Goal: Task Accomplishment & Management: Use online tool/utility

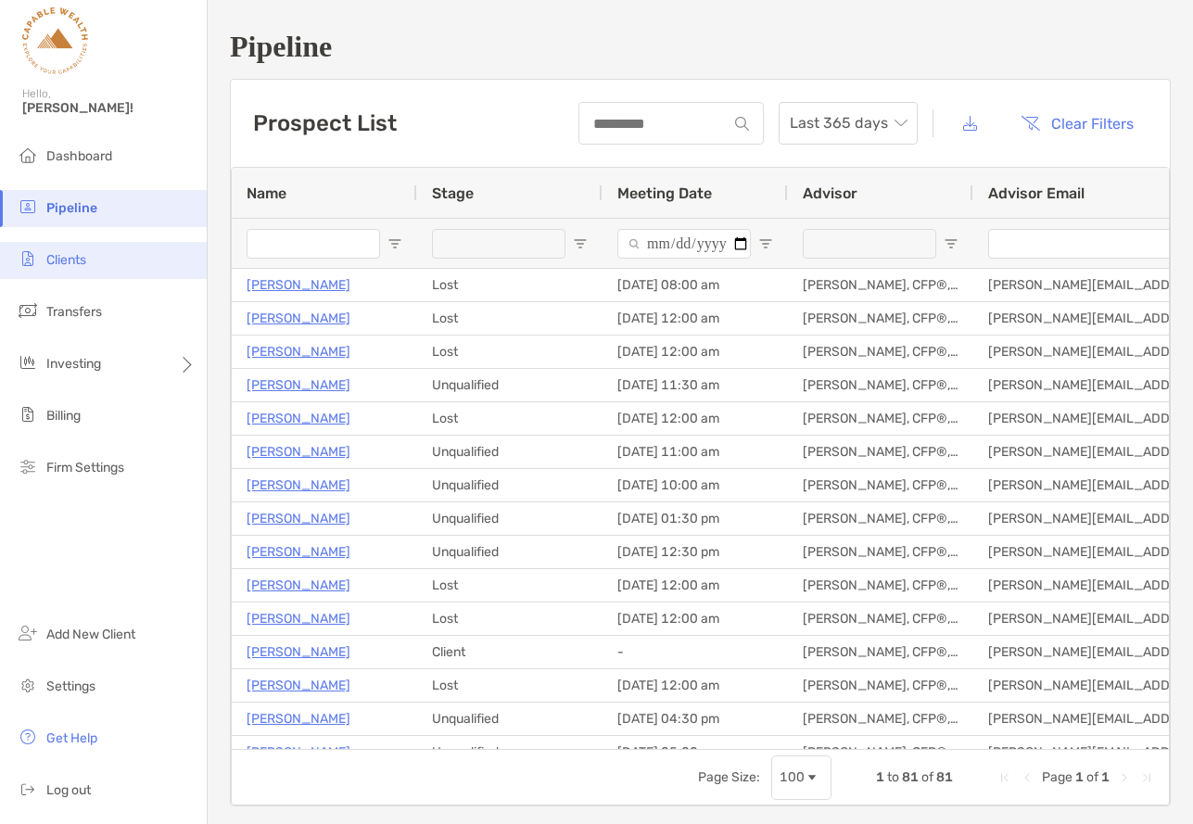
click at [83, 254] on span "Clients" at bounding box center [66, 260] width 40 height 16
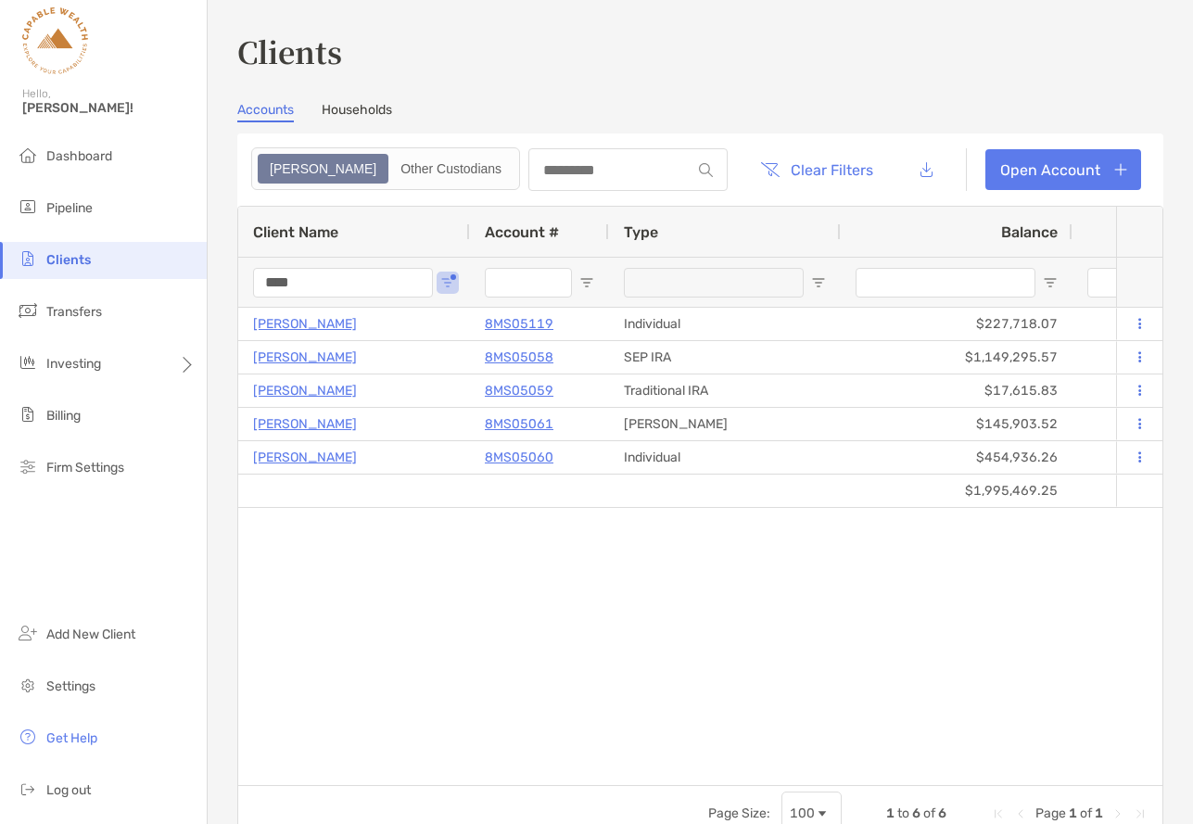
drag, startPoint x: 333, startPoint y: 281, endPoint x: 218, endPoint y: 282, distance: 114.9
click at [220, 282] on div "Clients Accounts Households Zoe Other Custodians Clear Filters Open Account 1 t…" at bounding box center [700, 412] width 985 height 824
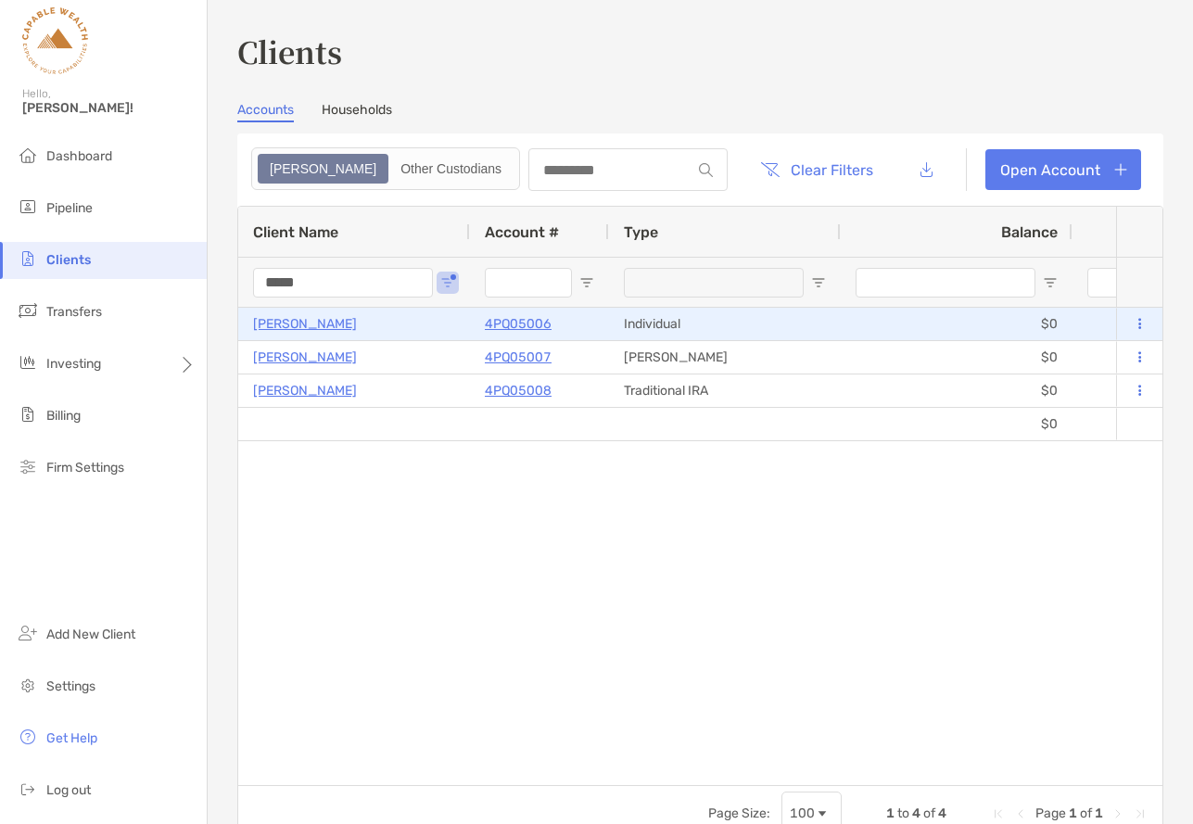
type input "*****"
click at [305, 320] on p "[PERSON_NAME]" at bounding box center [305, 323] width 104 height 23
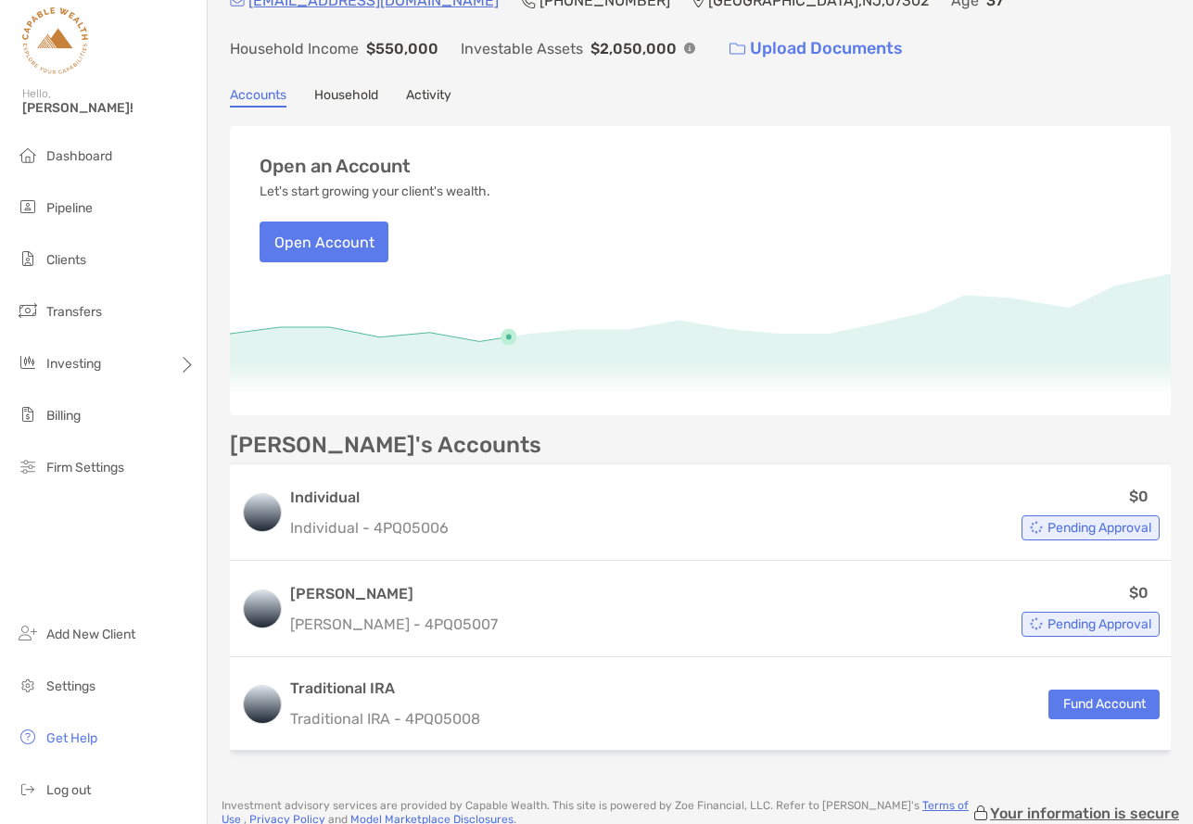
scroll to position [169, 0]
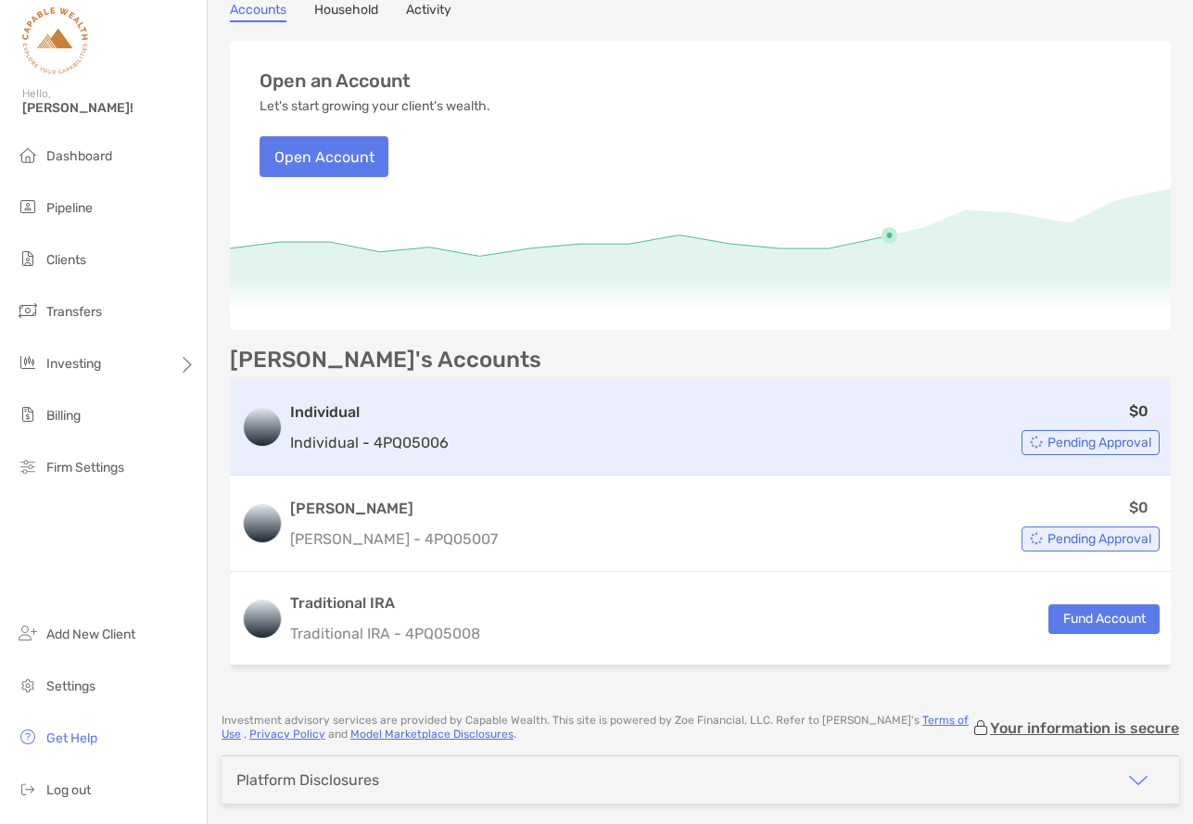
click at [1030, 438] on img at bounding box center [1036, 442] width 13 height 13
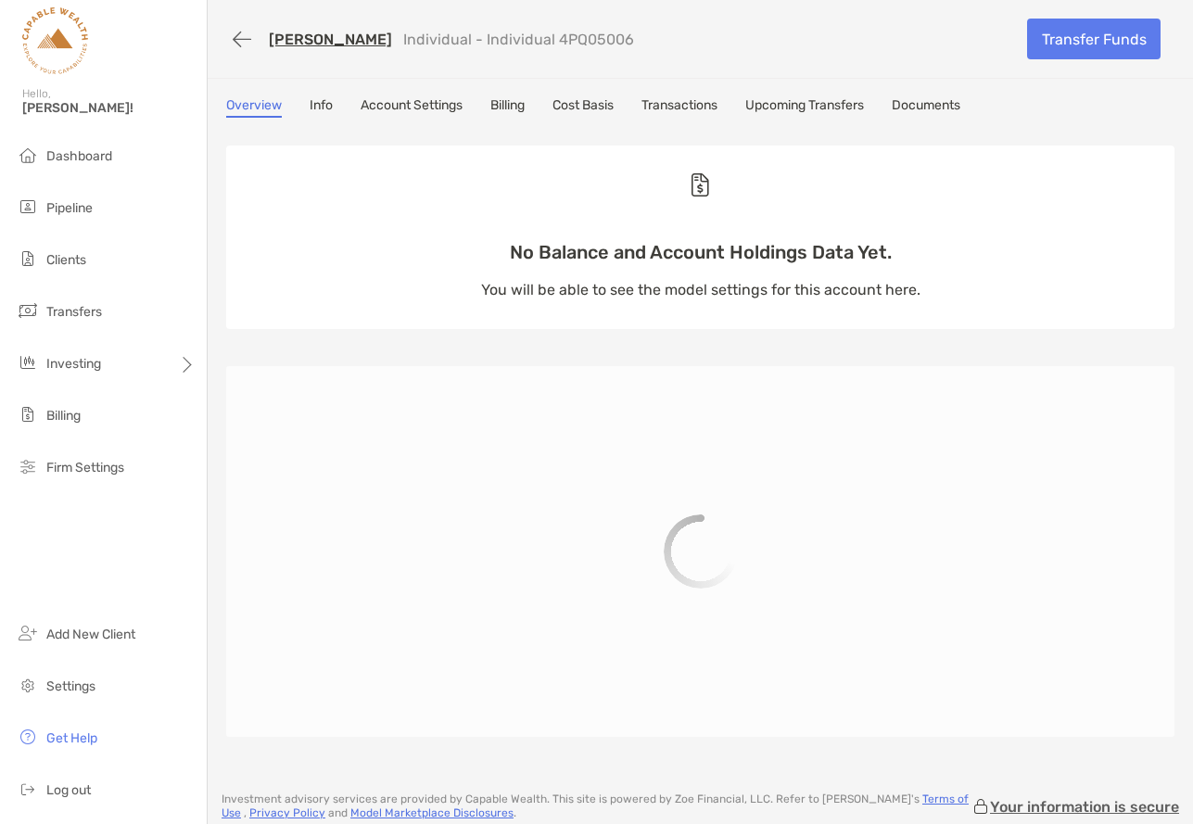
click at [800, 103] on link "Upcoming Transfers" at bounding box center [804, 107] width 119 height 20
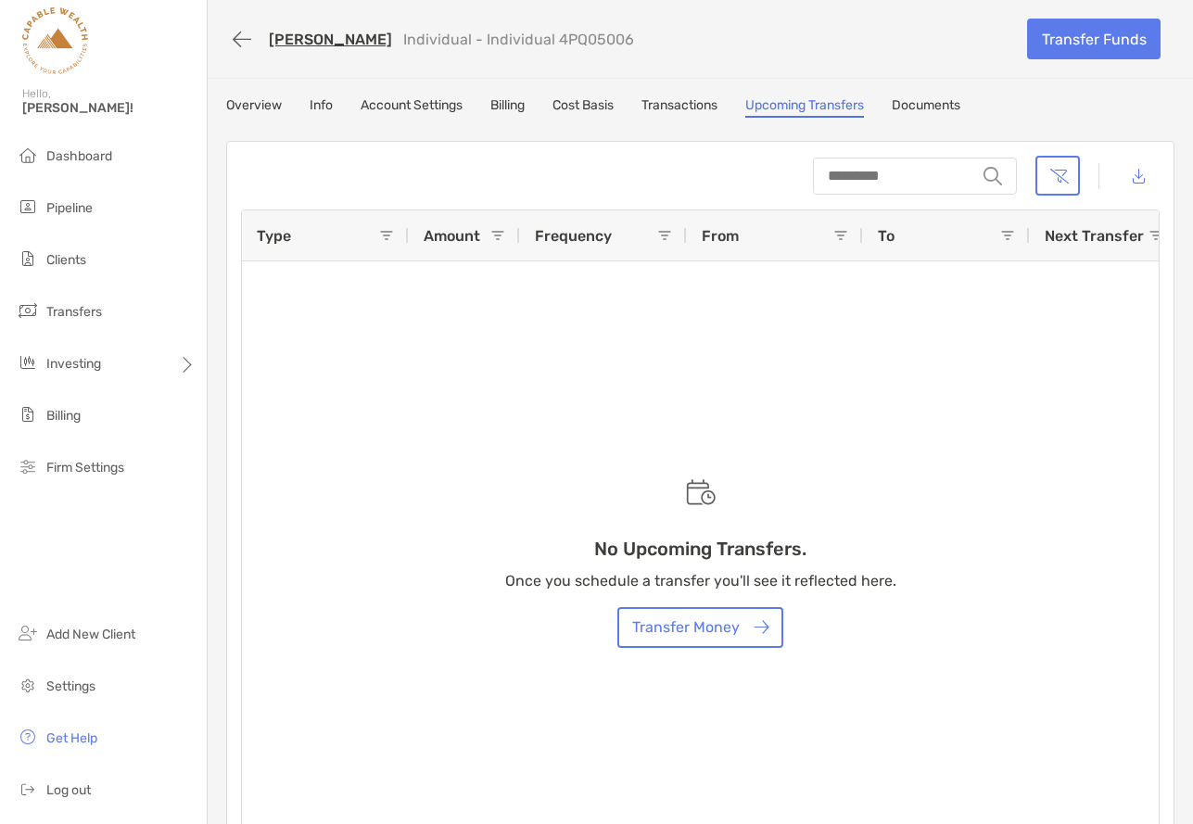
click at [680, 103] on link "Transactions" at bounding box center [679, 107] width 76 height 20
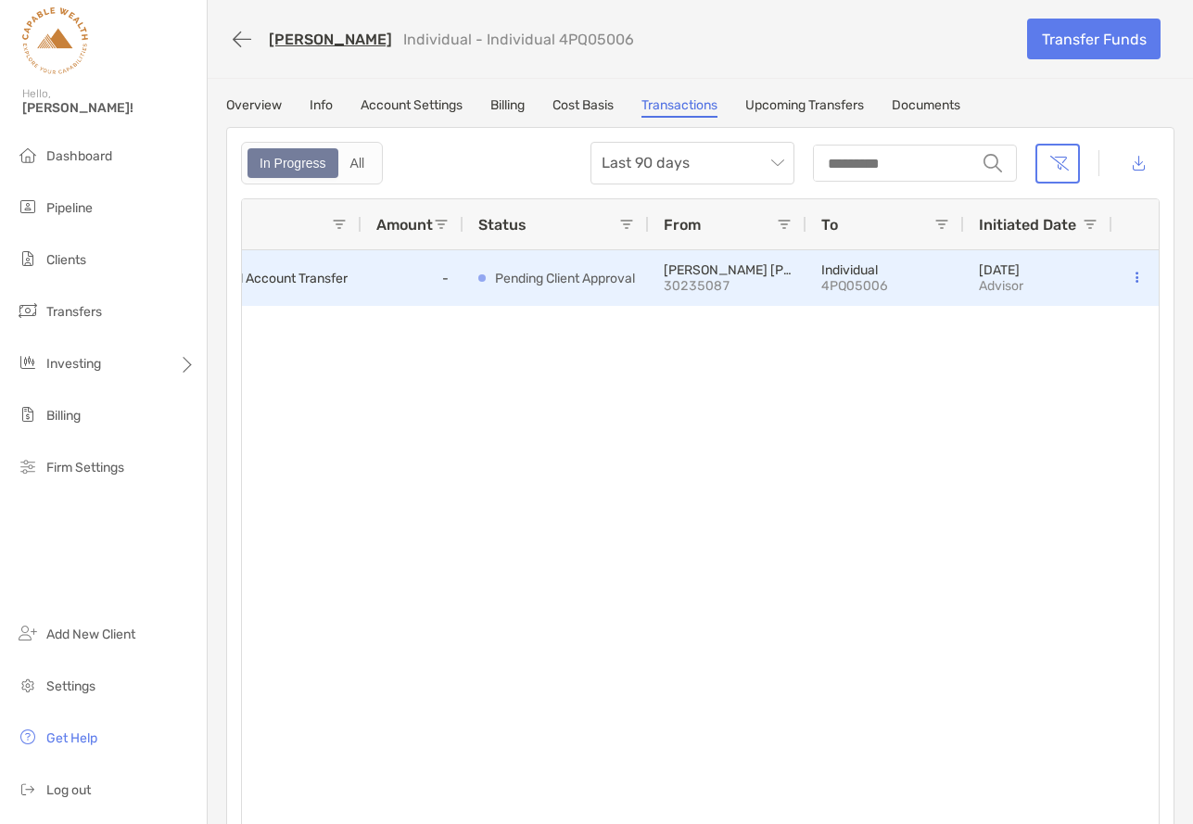
scroll to position [0, 57]
click at [1131, 280] on button at bounding box center [1136, 278] width 19 height 19
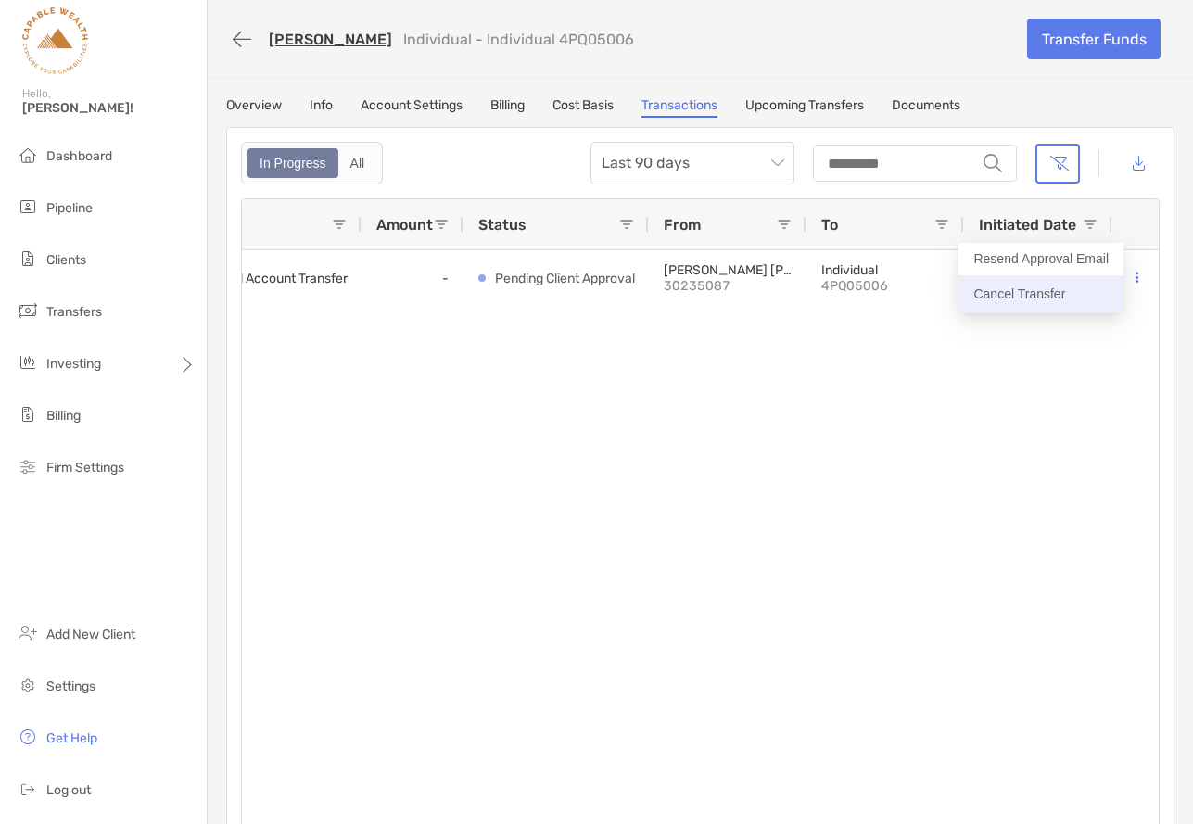
click at [1045, 293] on p "Cancel Transfer" at bounding box center [1040, 294] width 135 height 23
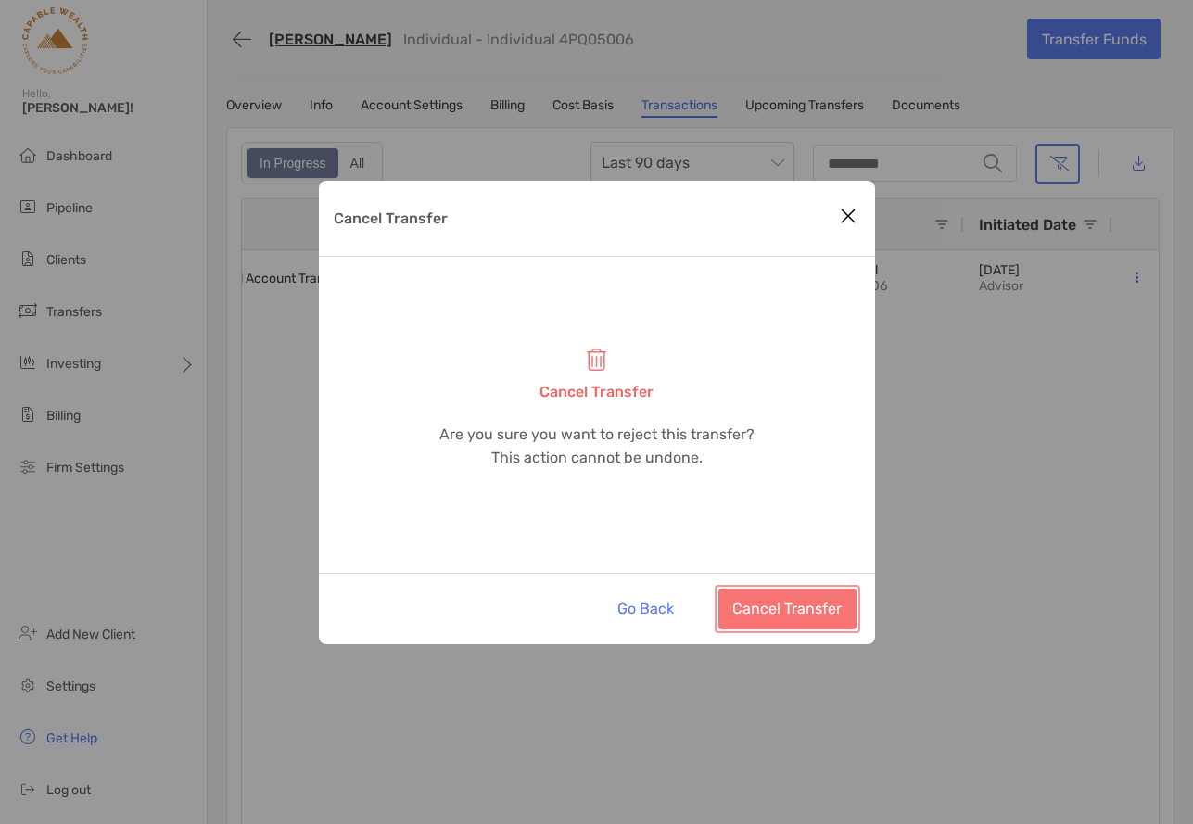
click at [799, 606] on button "Cancel Transfer" at bounding box center [787, 608] width 138 height 41
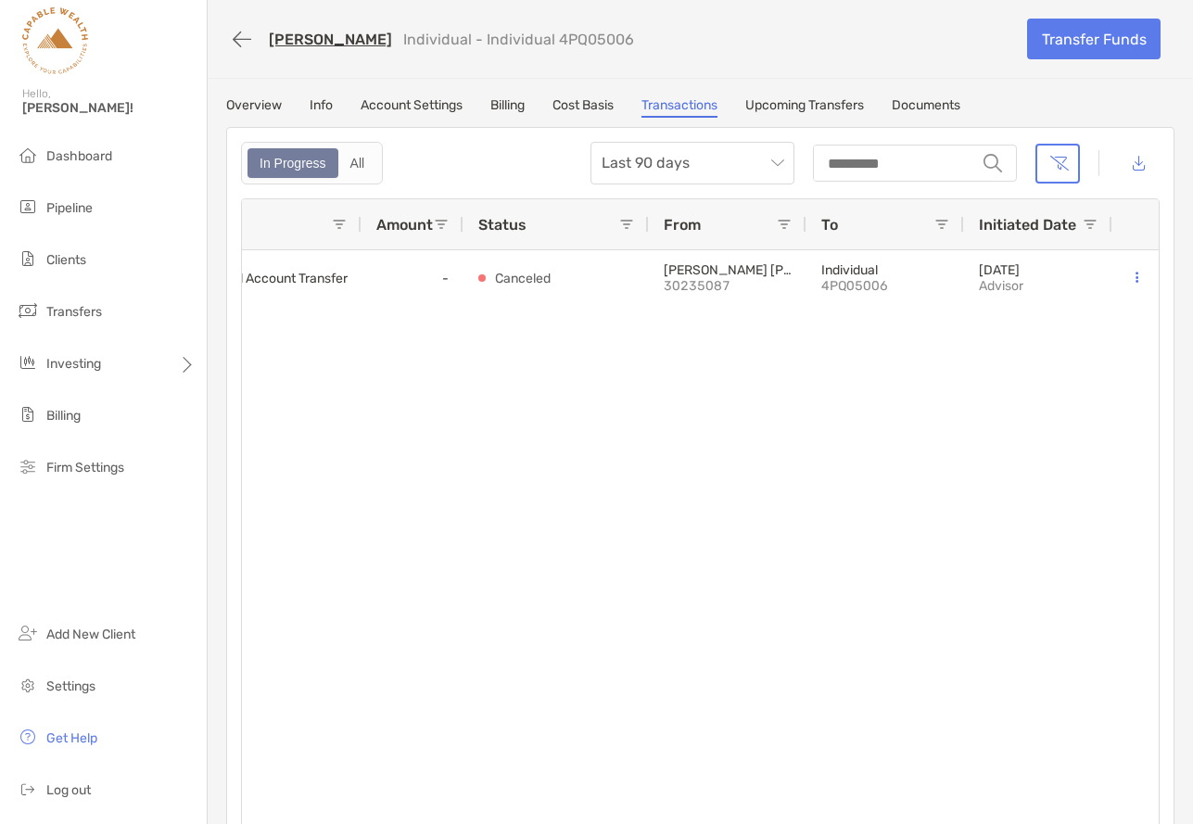
click at [310, 39] on link "[PERSON_NAME]" at bounding box center [330, 40] width 123 height 18
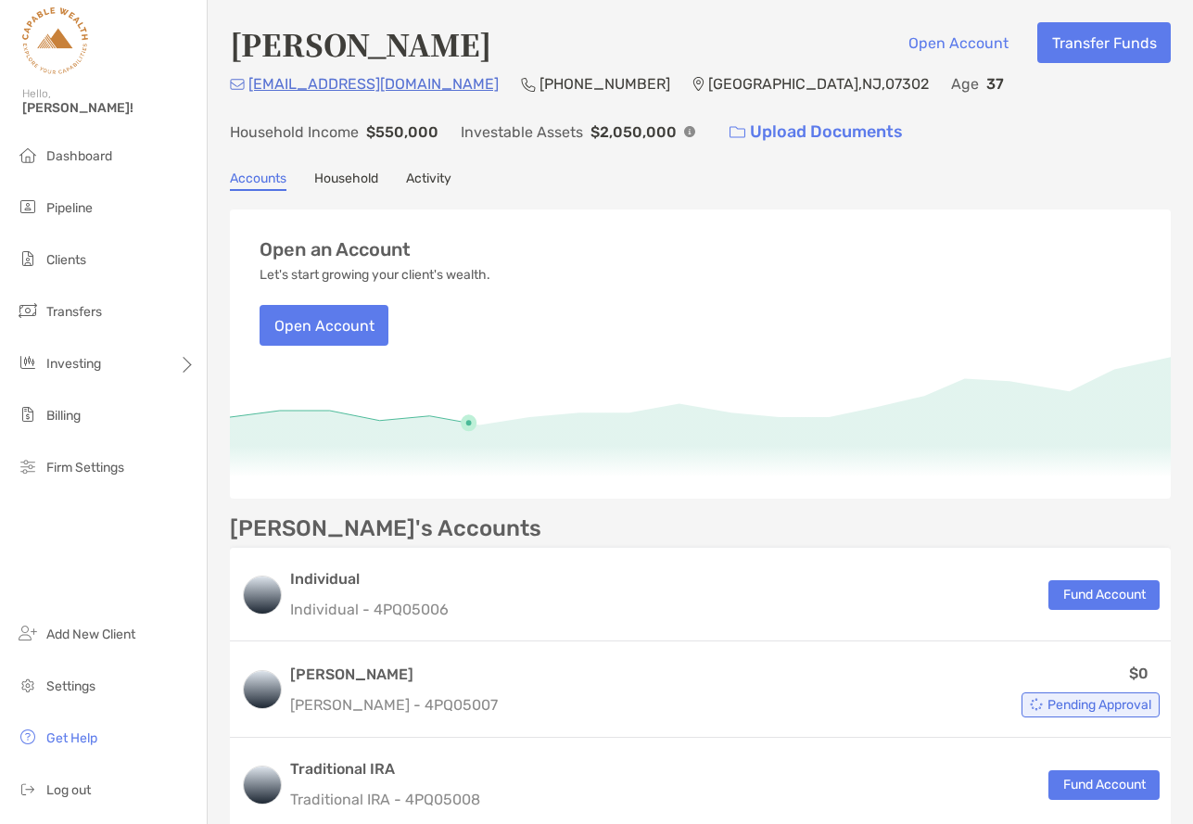
scroll to position [183, 0]
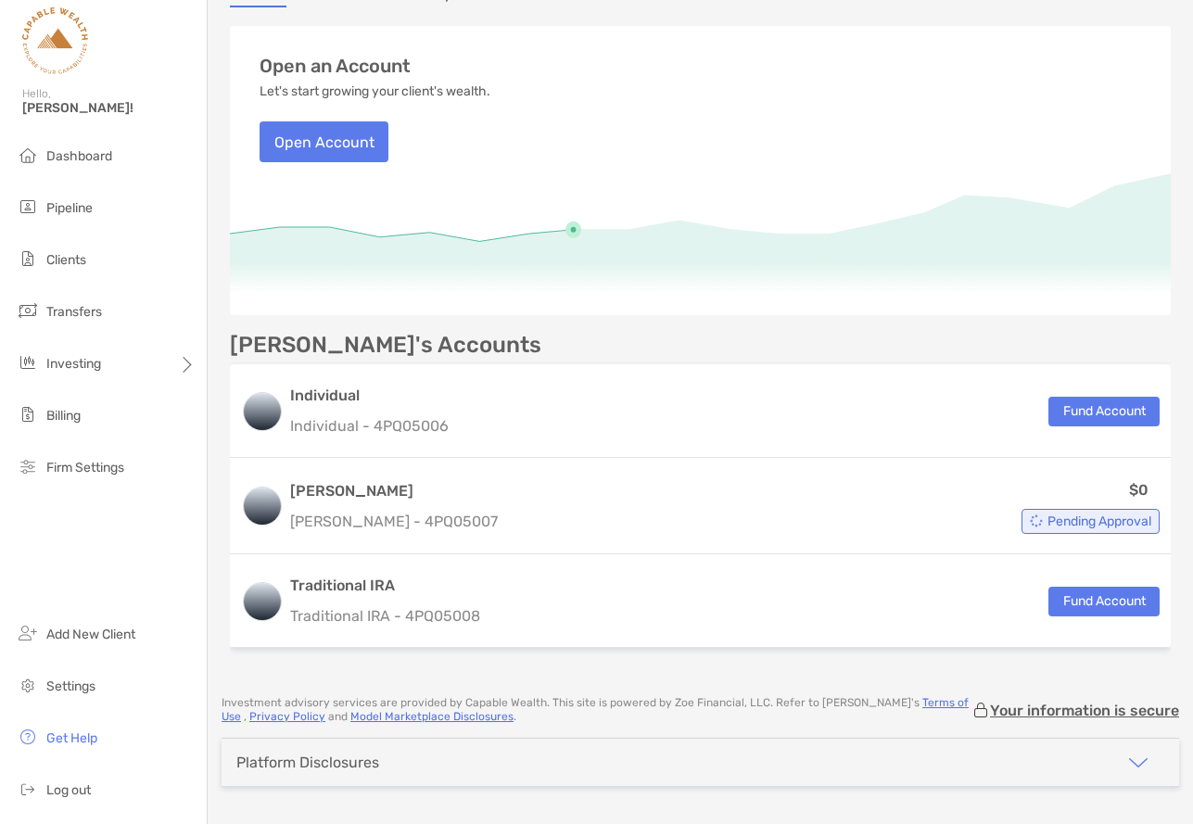
click at [847, 519] on div "$0 Pending Approval" at bounding box center [832, 506] width 654 height 56
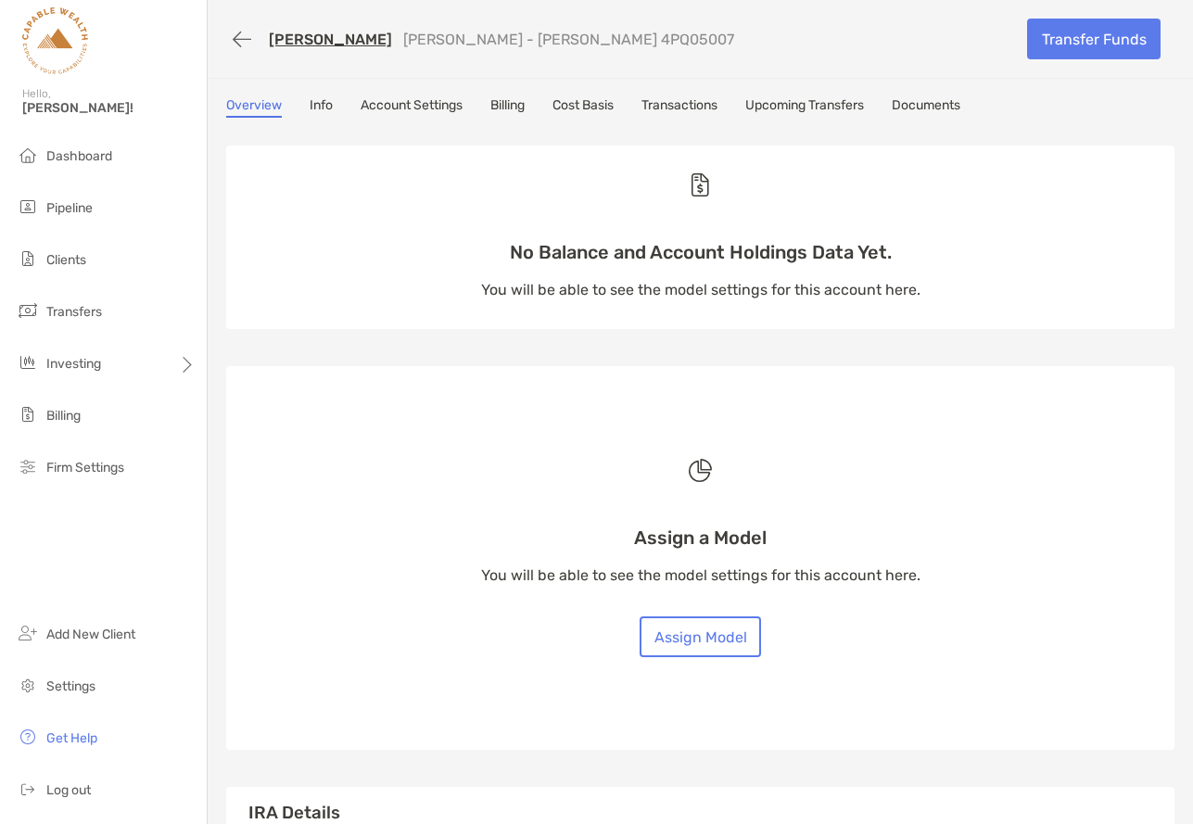
click at [833, 109] on link "Upcoming Transfers" at bounding box center [804, 107] width 119 height 20
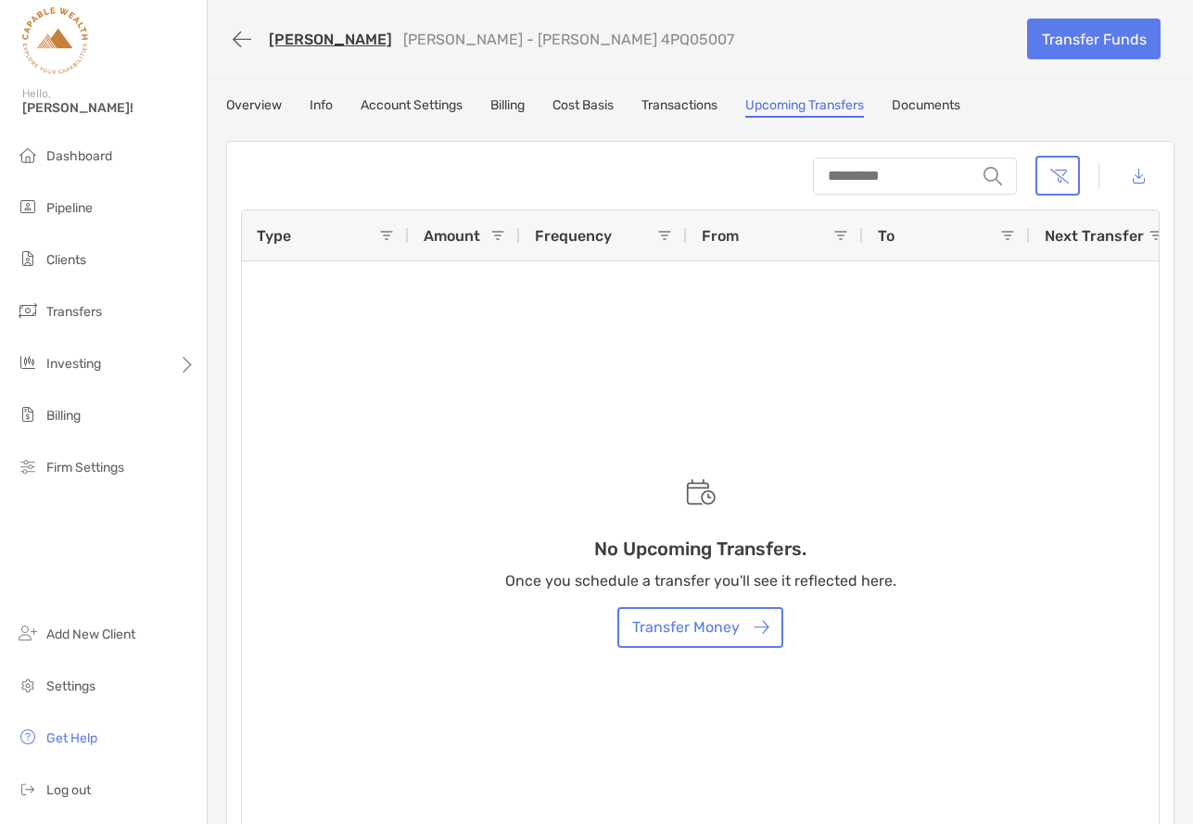
click at [697, 108] on link "Transactions" at bounding box center [679, 107] width 76 height 20
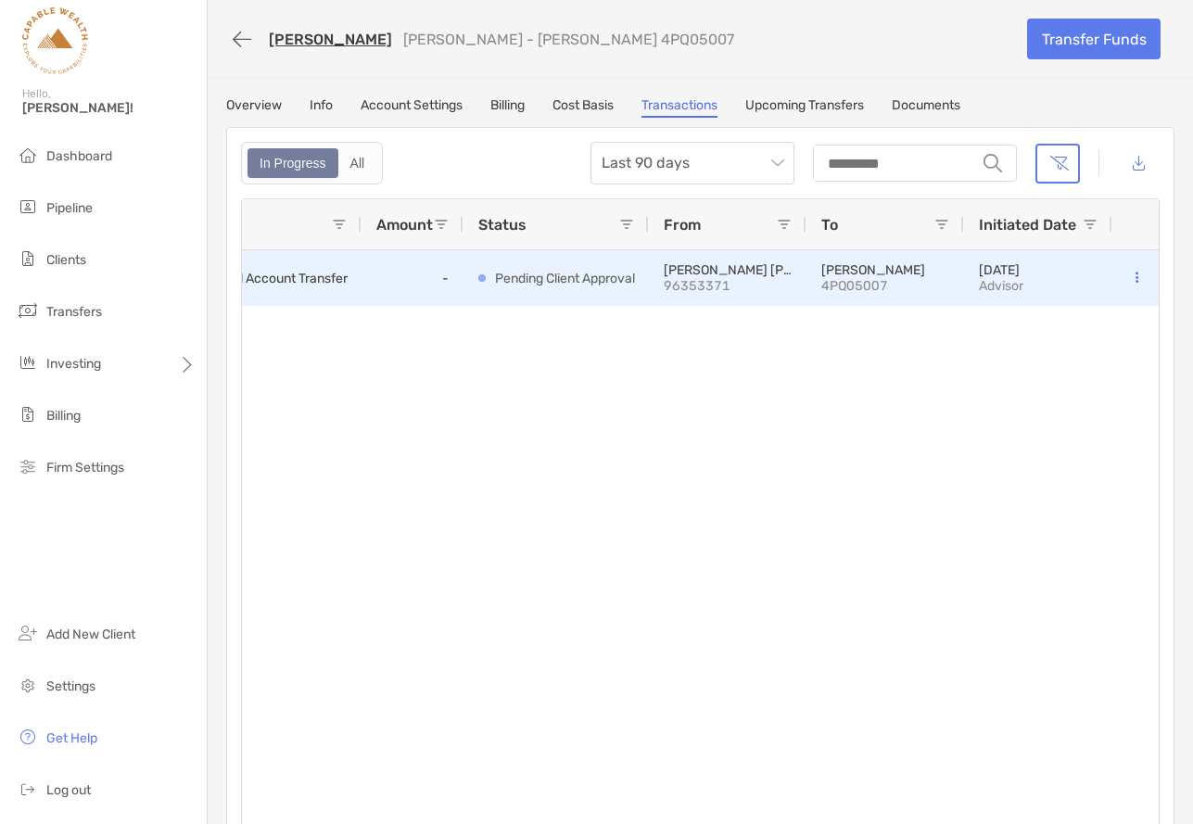
scroll to position [0, 57]
click at [1135, 279] on icon at bounding box center [1136, 278] width 3 height 12
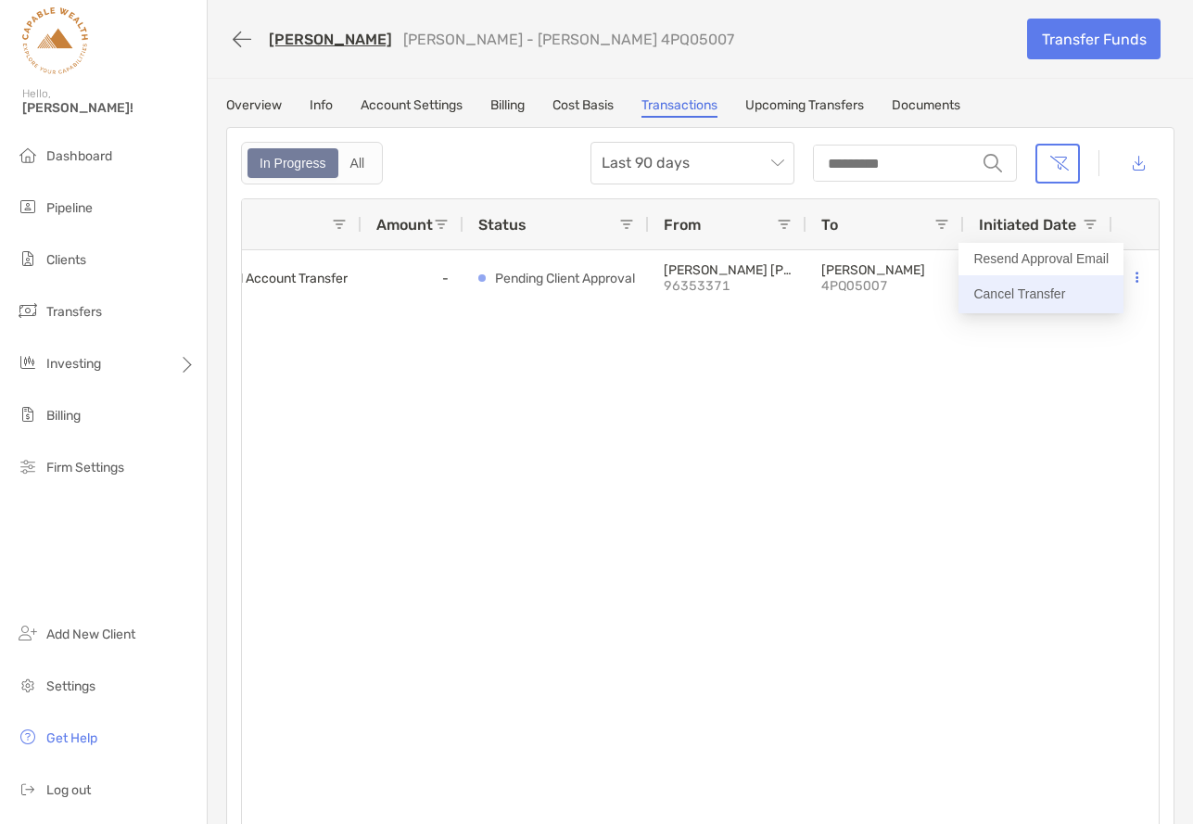
click at [1031, 294] on p "Cancel Transfer" at bounding box center [1040, 294] width 135 height 23
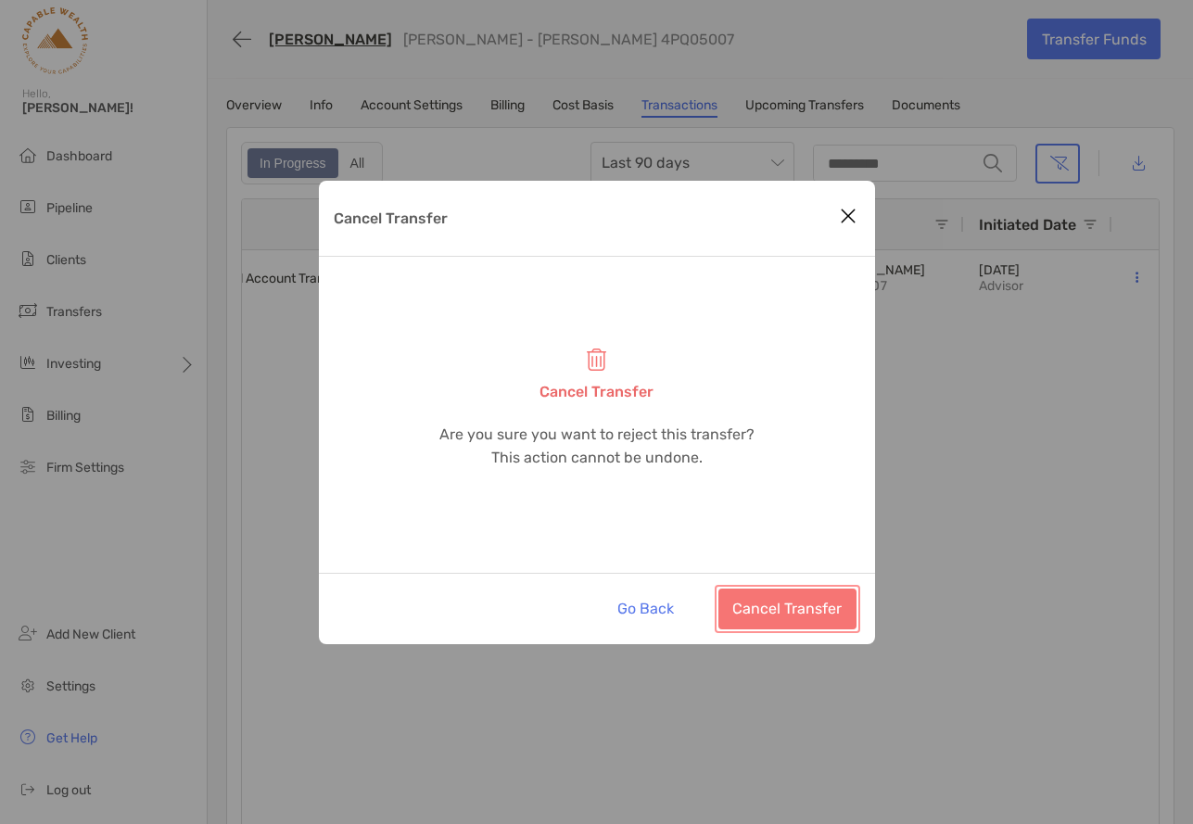
click at [804, 605] on button "Cancel Transfer" at bounding box center [787, 608] width 138 height 41
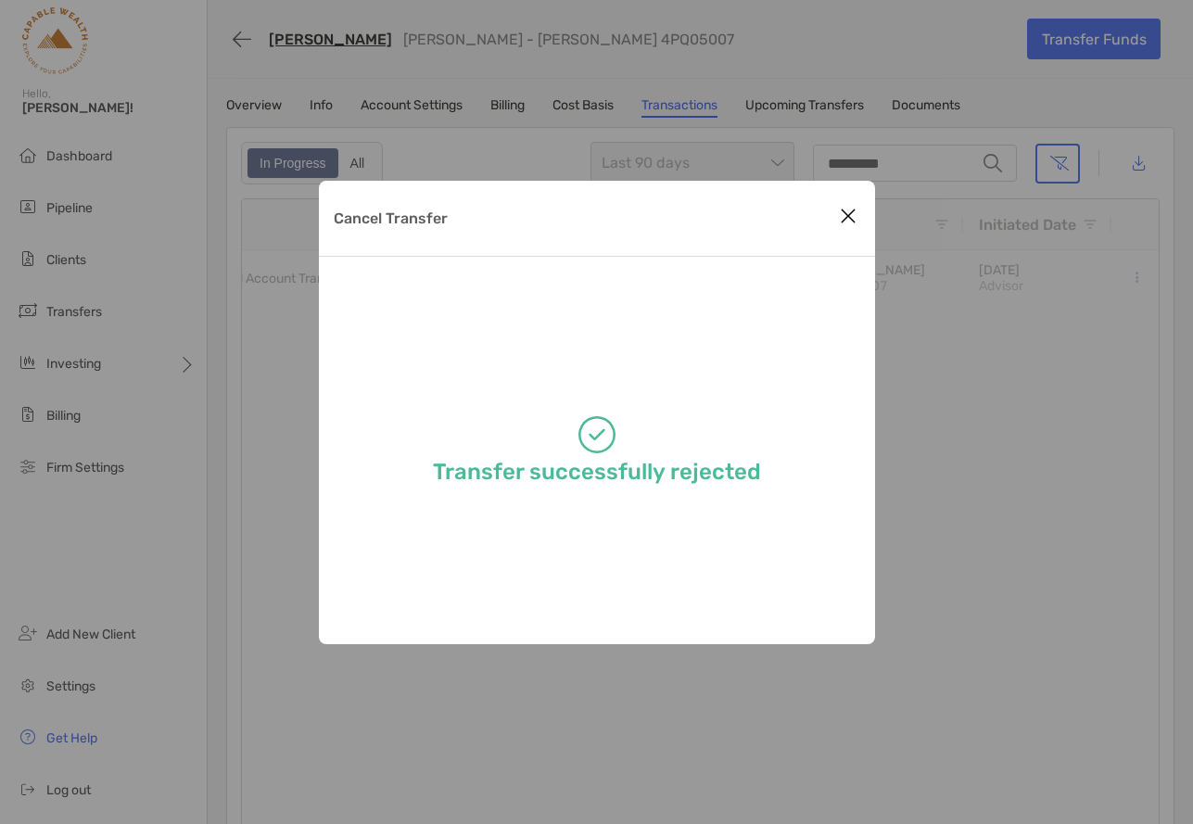
click at [974, 433] on div "Cancel Transfer Transfer successfully rejected" at bounding box center [596, 412] width 1193 height 824
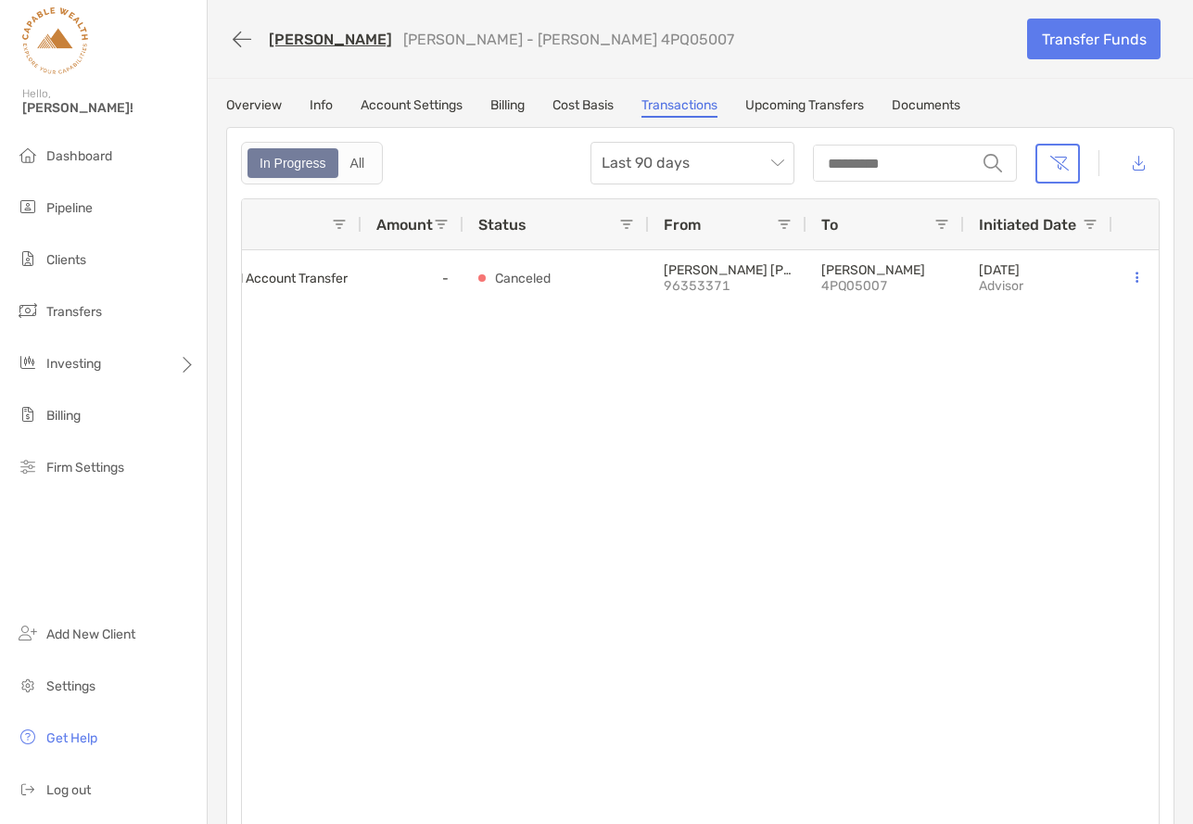
click at [291, 38] on link "[PERSON_NAME]" at bounding box center [330, 40] width 123 height 18
click at [232, 36] on button "button" at bounding box center [242, 39] width 32 height 34
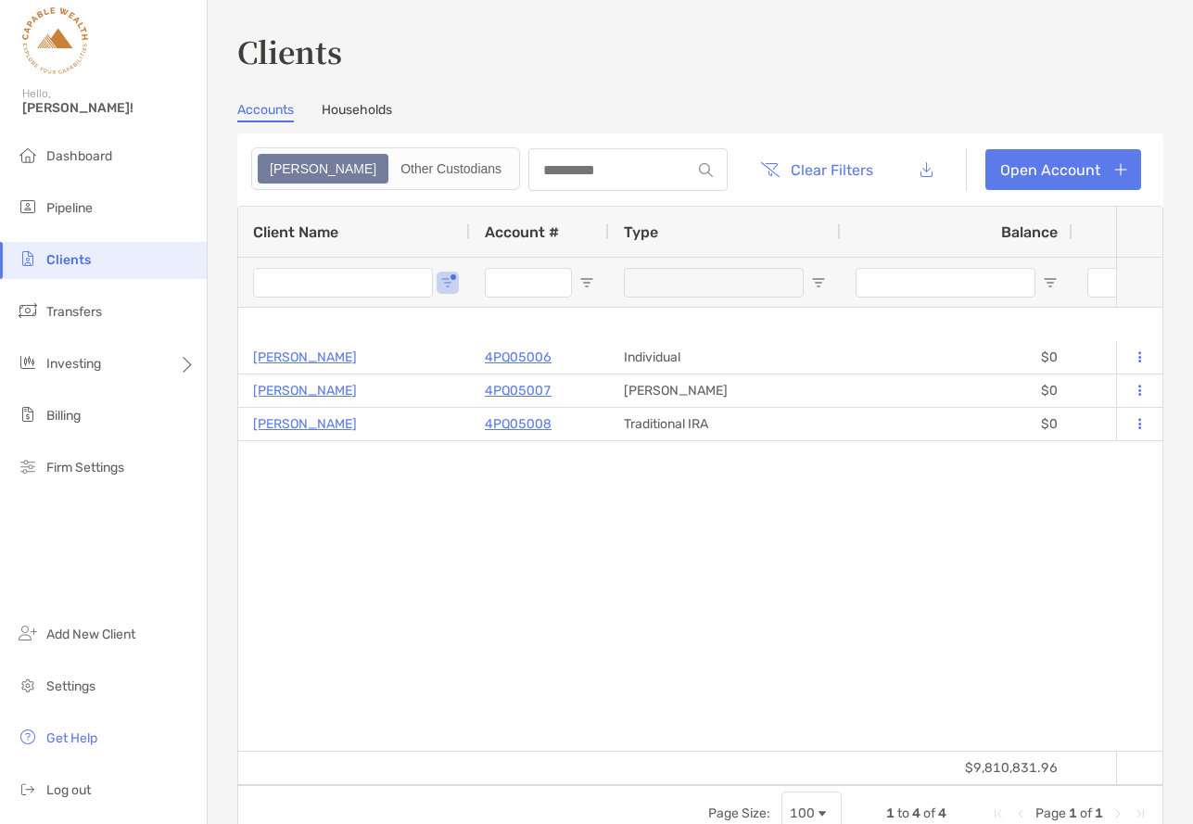
type input "*****"
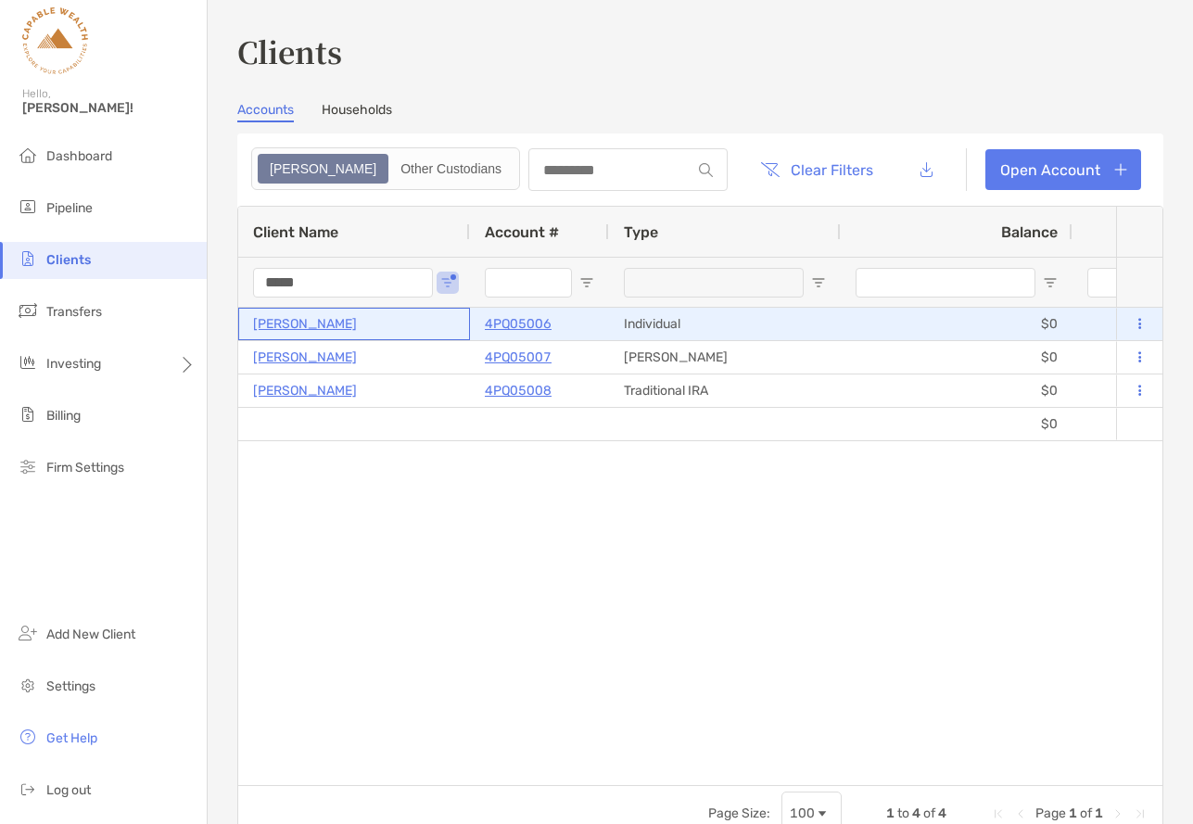
click at [322, 322] on p "[PERSON_NAME]" at bounding box center [305, 323] width 104 height 23
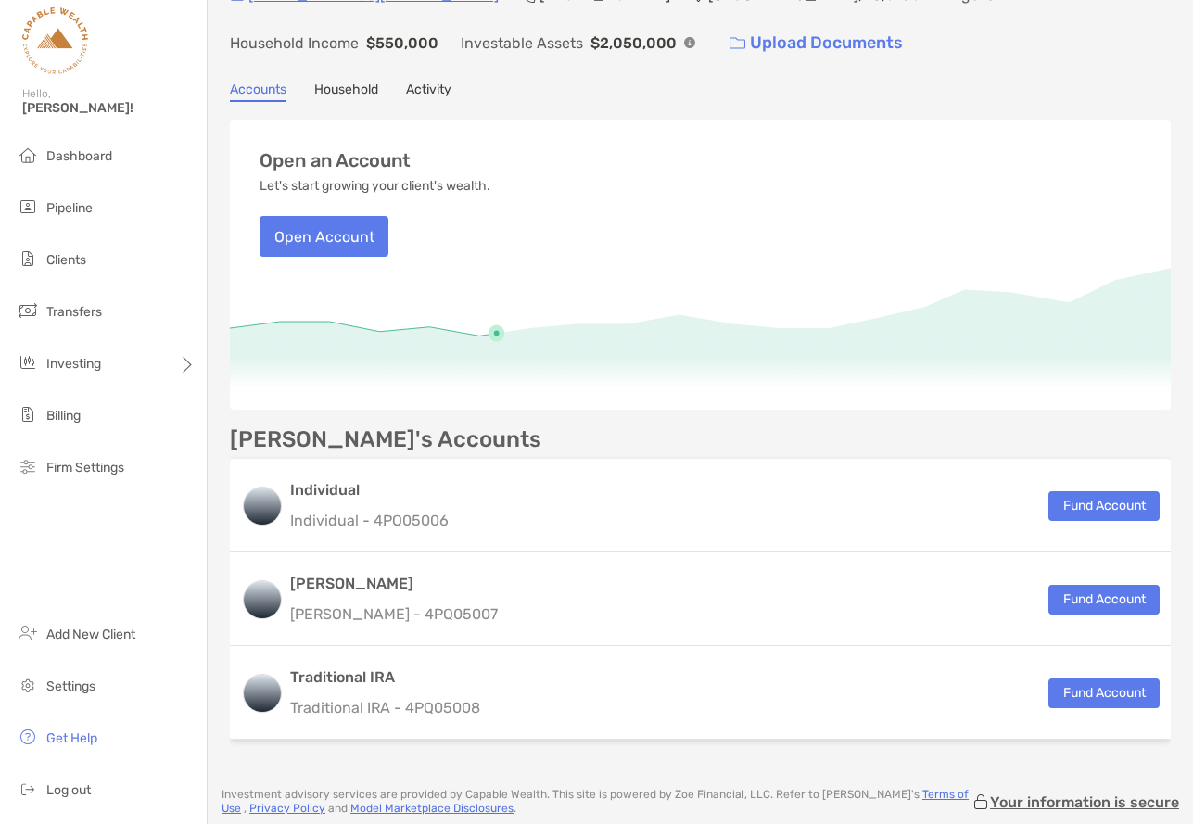
scroll to position [162, 0]
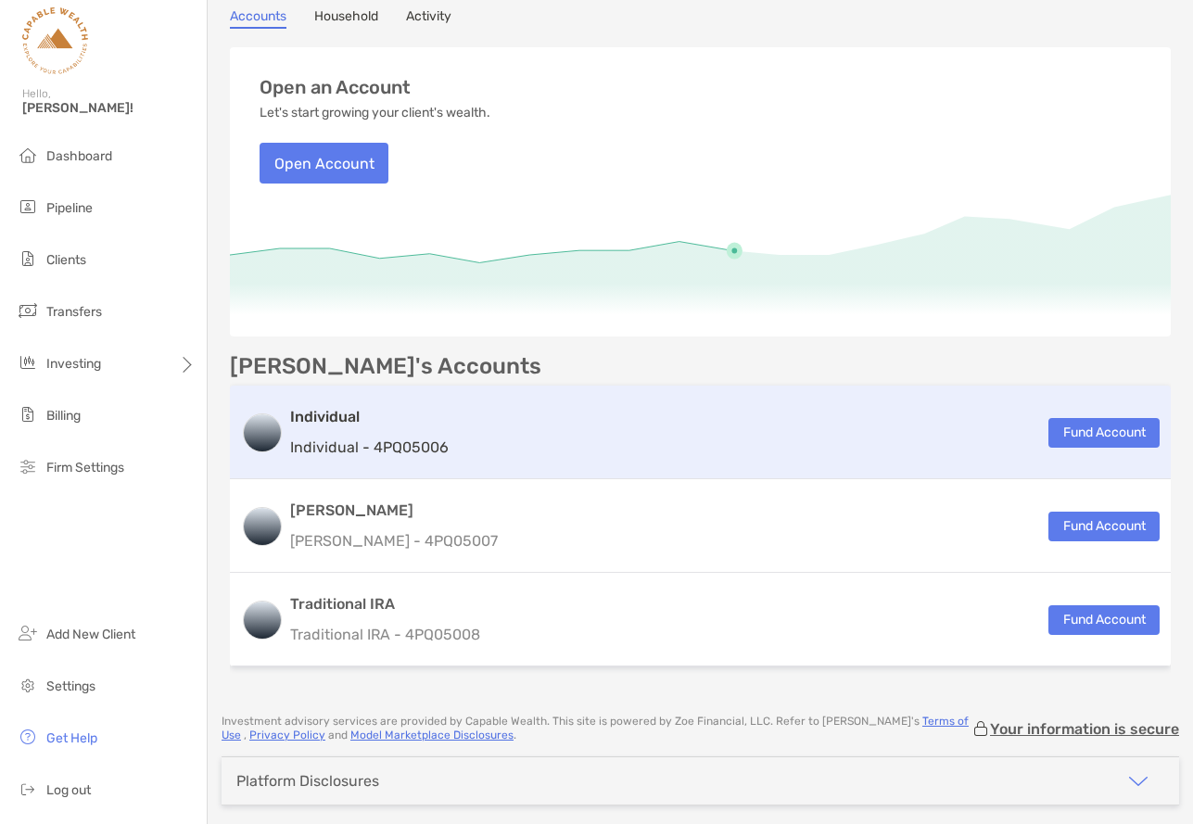
click at [482, 435] on div "Individual Individual - 4PQ05006 Fund Account" at bounding box center [700, 433] width 941 height 94
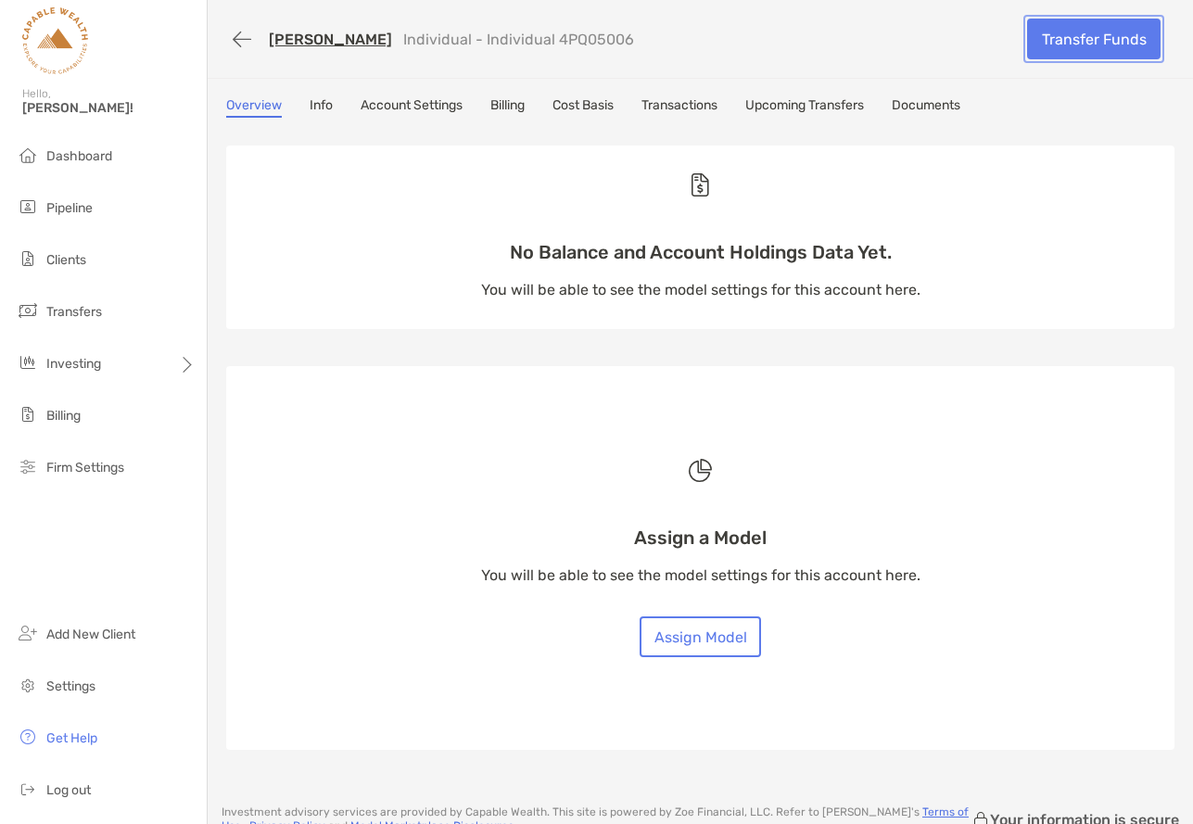
click at [1063, 44] on link "Transfer Funds" at bounding box center [1093, 39] width 133 height 41
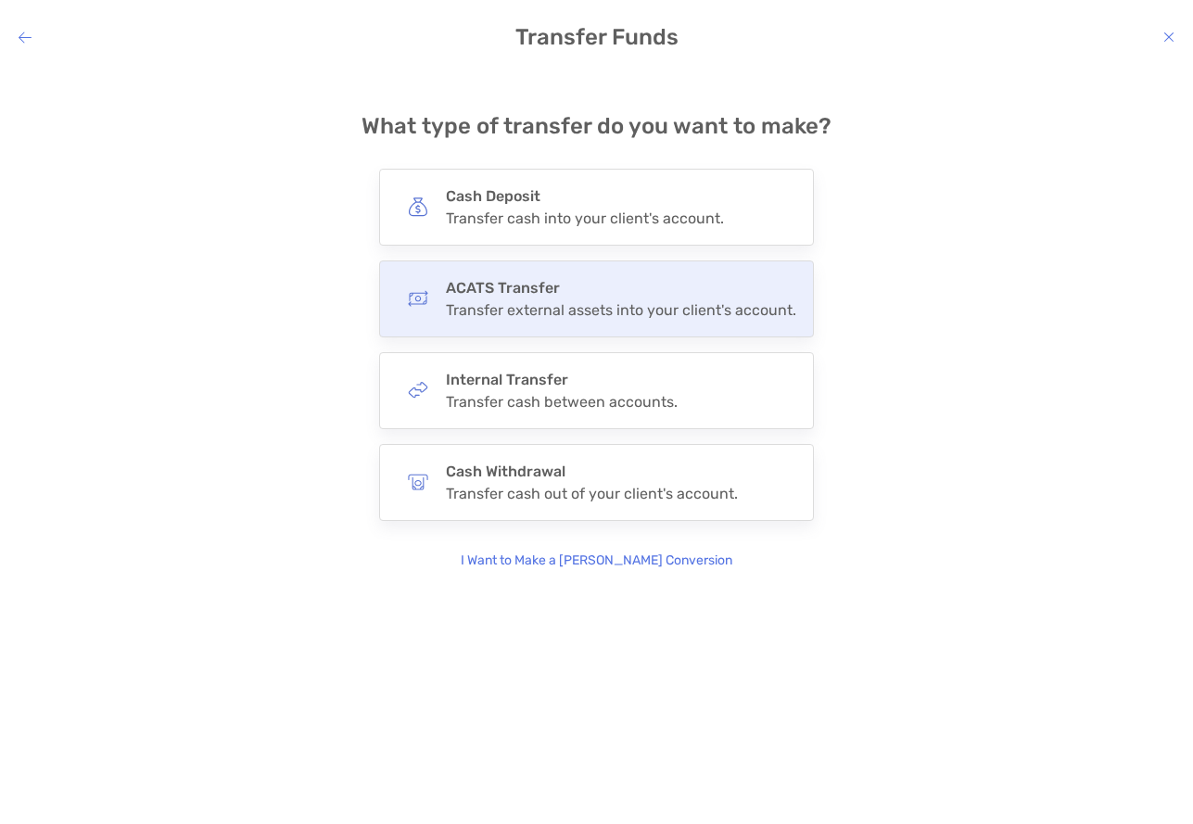
click at [682, 299] on div "ACATS Transfer Transfer external assets into your client's account." at bounding box center [621, 299] width 350 height 40
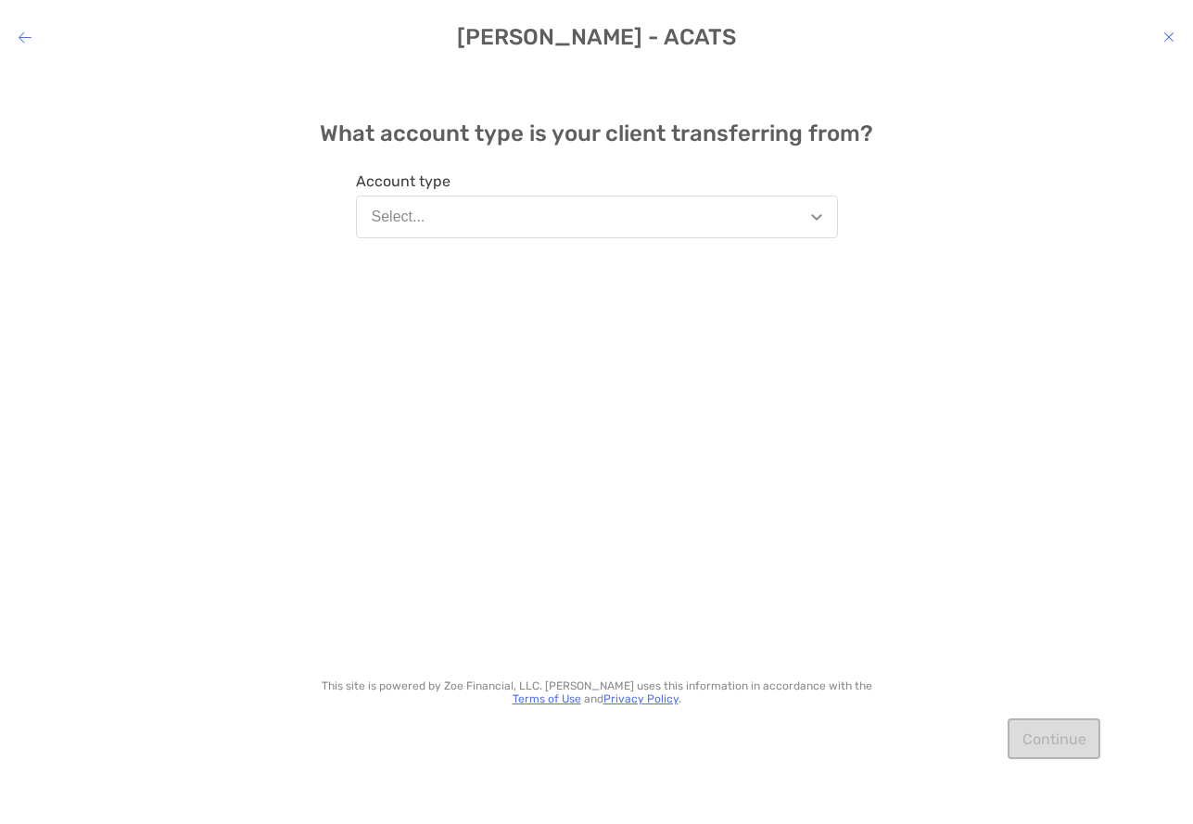
click at [794, 221] on button "Select..." at bounding box center [597, 217] width 482 height 43
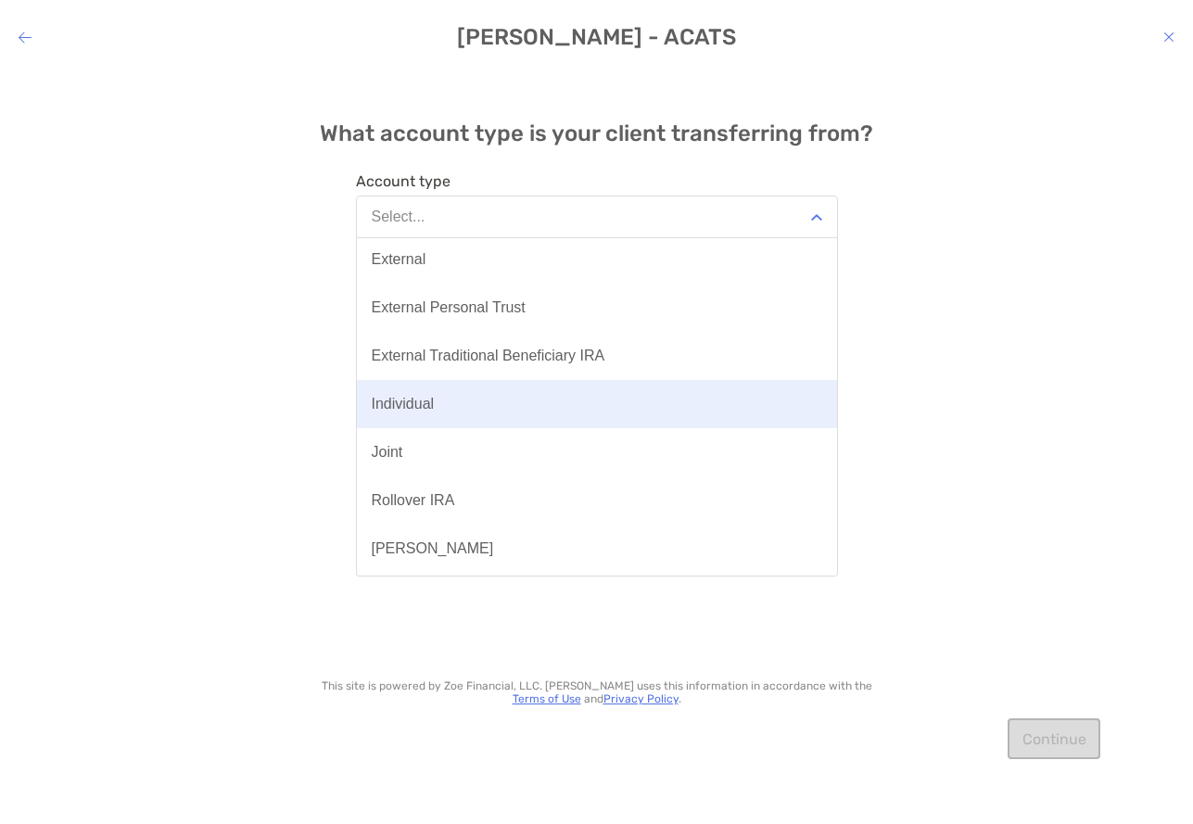
scroll to position [100, 0]
click at [550, 405] on button "Individual" at bounding box center [597, 403] width 480 height 48
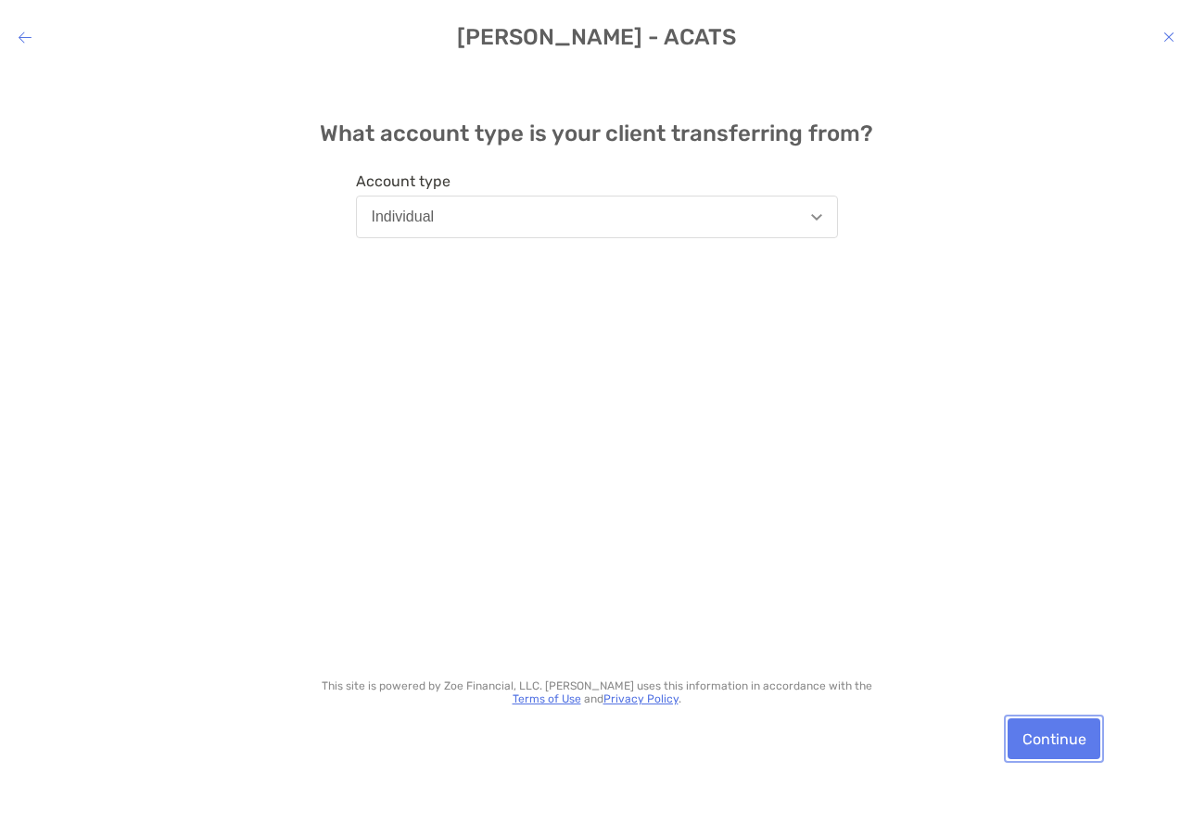
click at [1057, 737] on button "Continue" at bounding box center [1053, 738] width 93 height 41
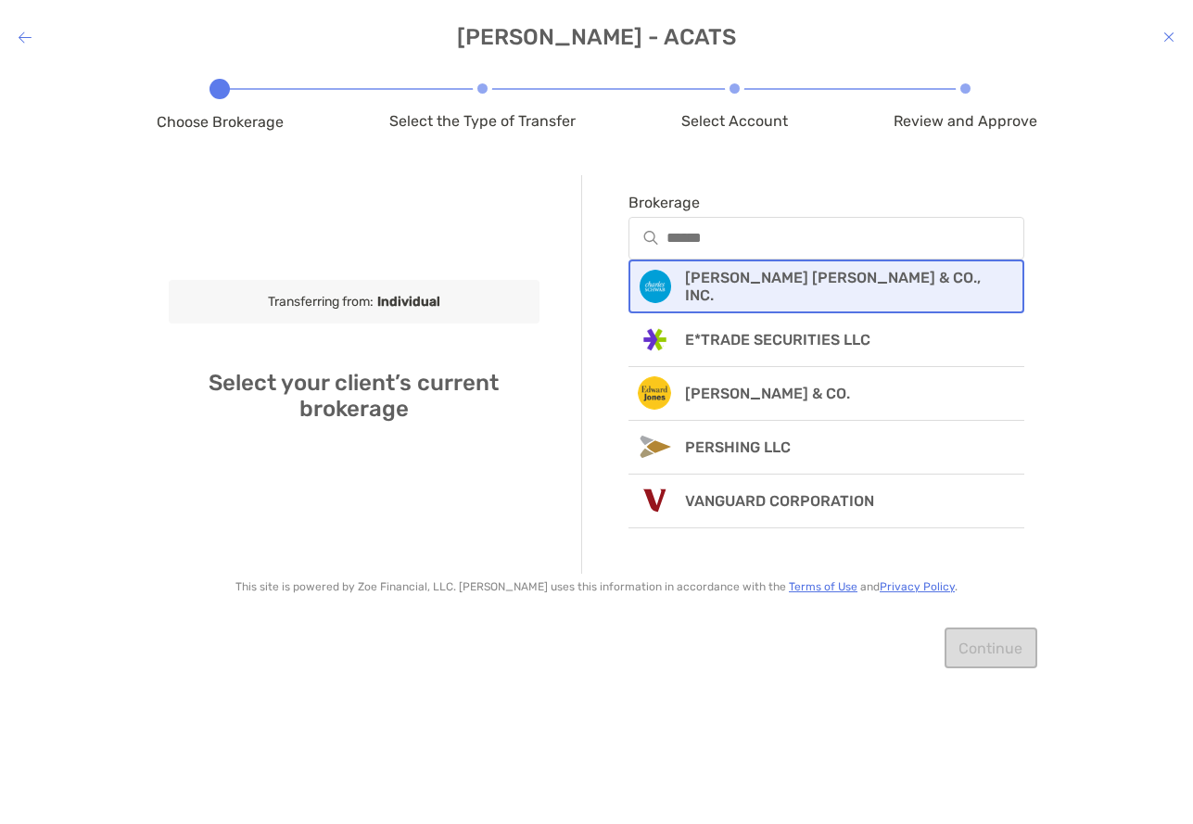
click at [853, 285] on p "CHARLES SCHWAB & CO., INC." at bounding box center [842, 286] width 314 height 35
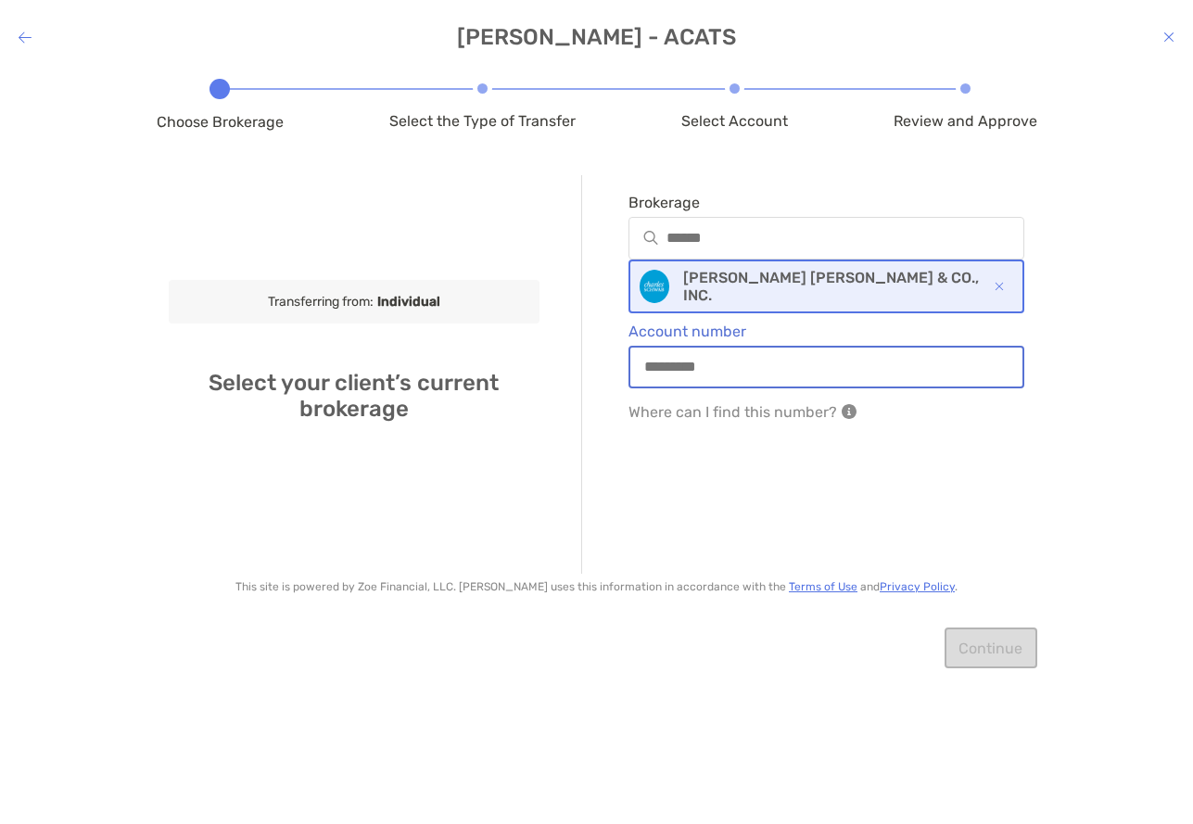
click at [761, 369] on input "Account number" at bounding box center [826, 367] width 393 height 16
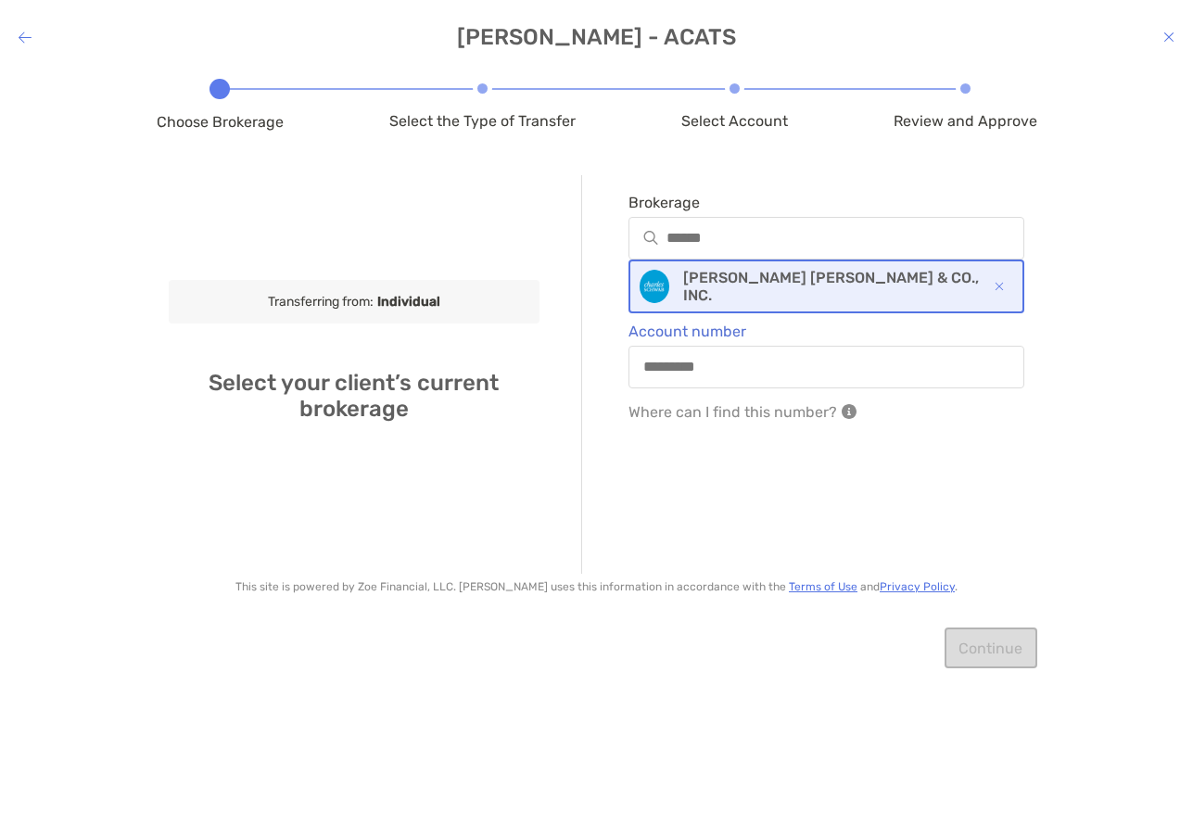
click at [834, 354] on div "modal" at bounding box center [826, 367] width 397 height 43
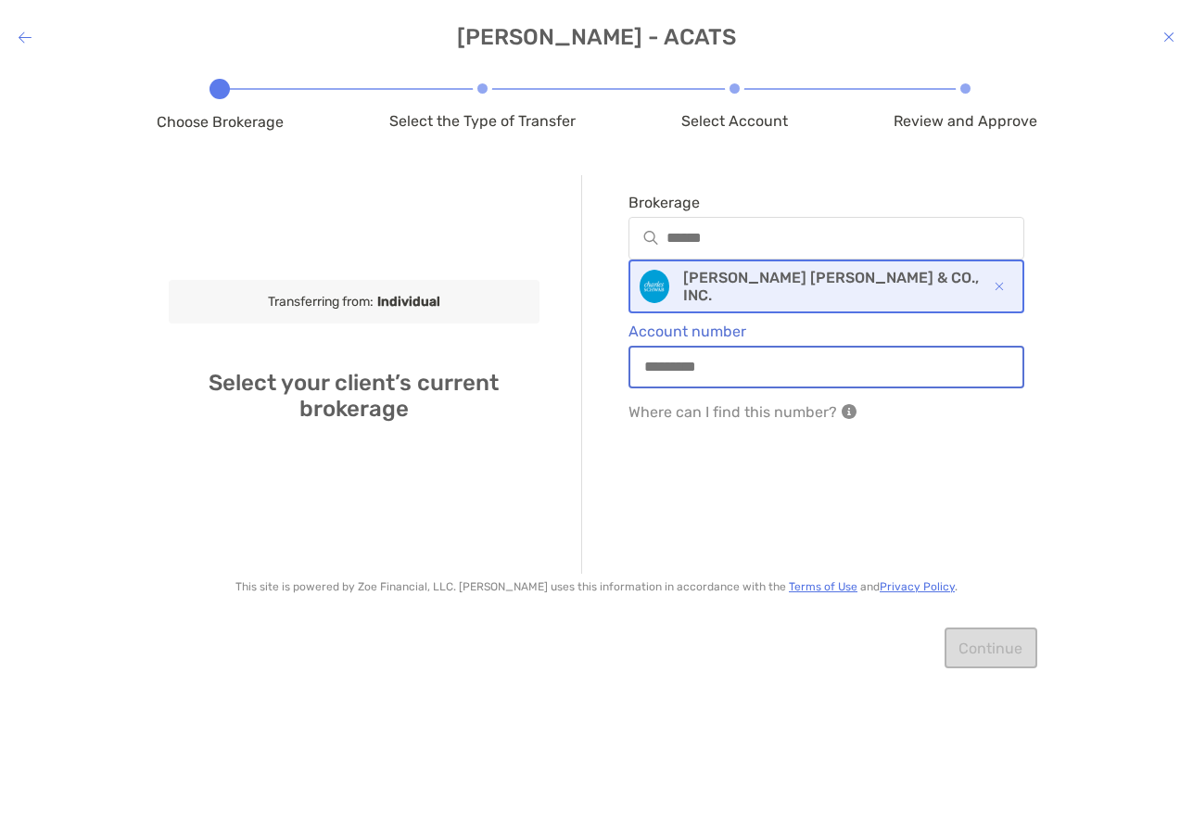
click at [834, 359] on input "Account number" at bounding box center [826, 367] width 393 height 16
click at [833, 368] on input "Account number" at bounding box center [826, 367] width 393 height 16
type input "********"
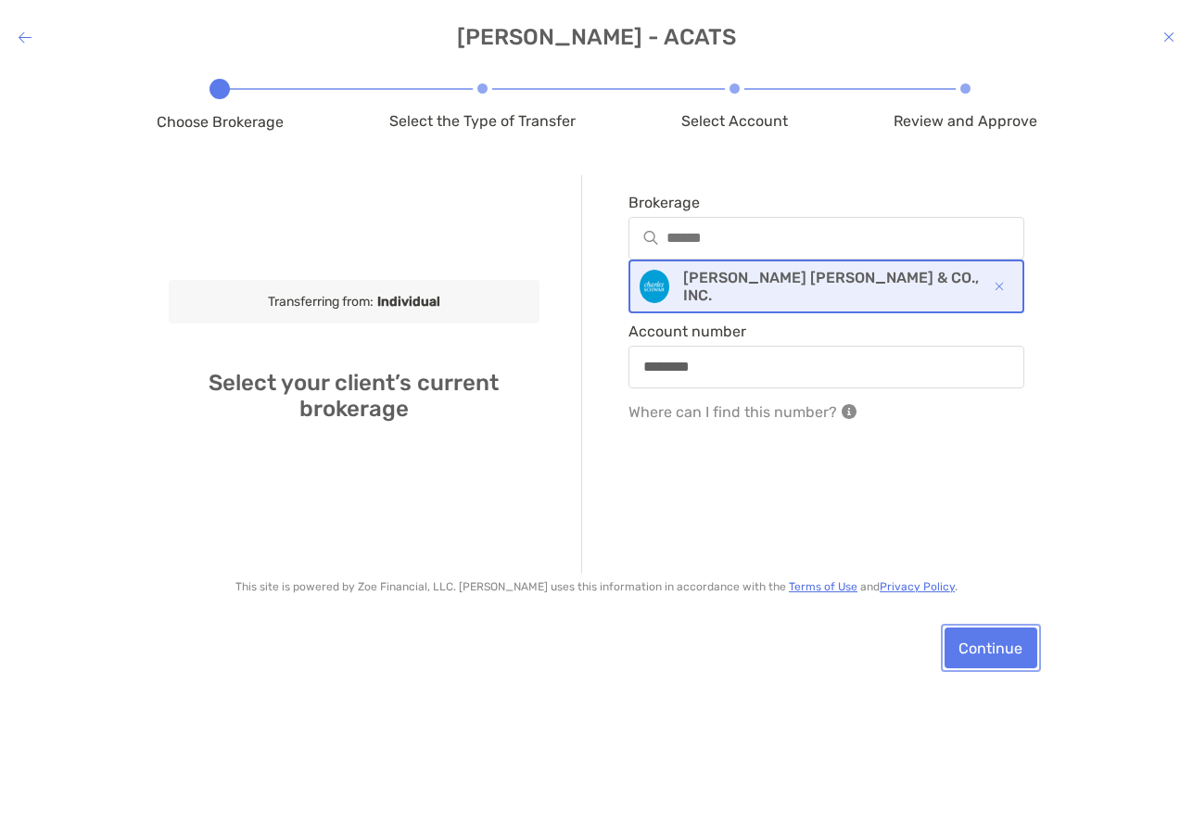
click at [1006, 639] on button "Continue" at bounding box center [990, 647] width 93 height 41
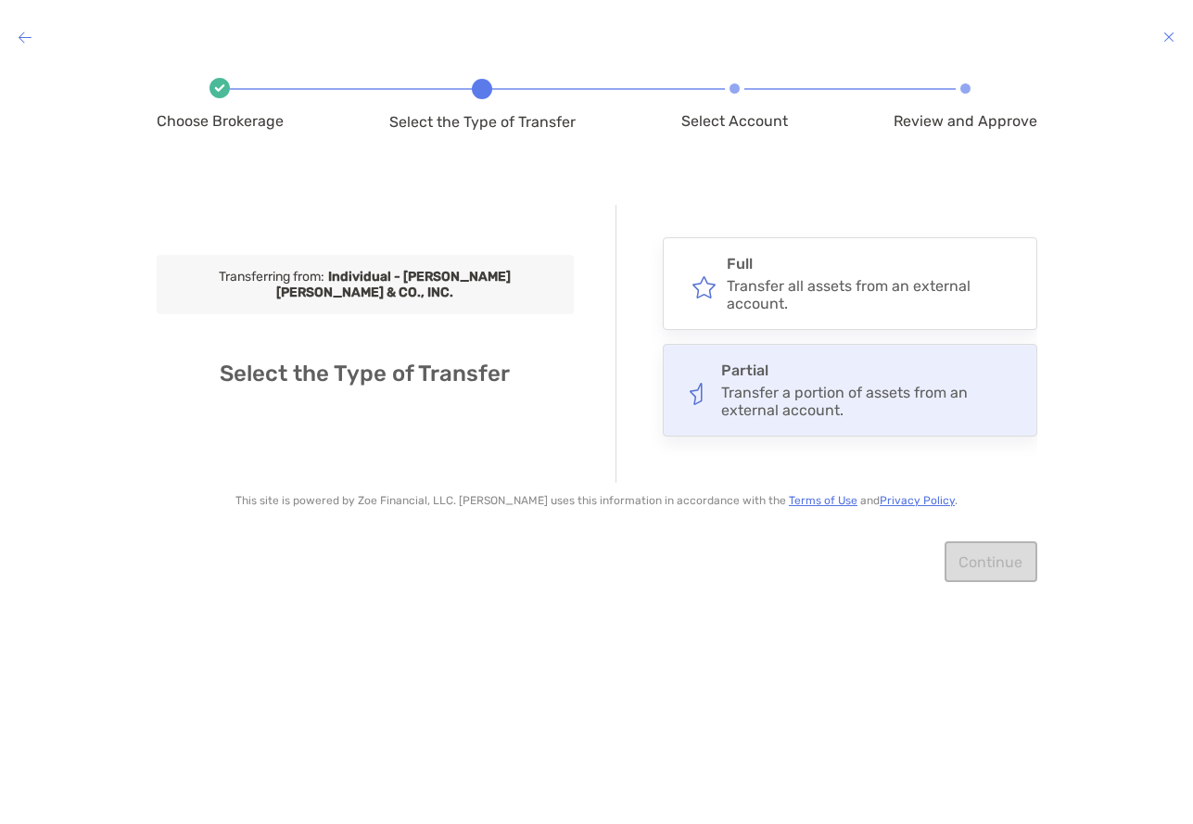
click at [852, 398] on div "Transfer a portion of assets from an external account." at bounding box center [870, 401] width 298 height 35
click at [0, 0] on input "*******" at bounding box center [0, 0] width 0 height 0
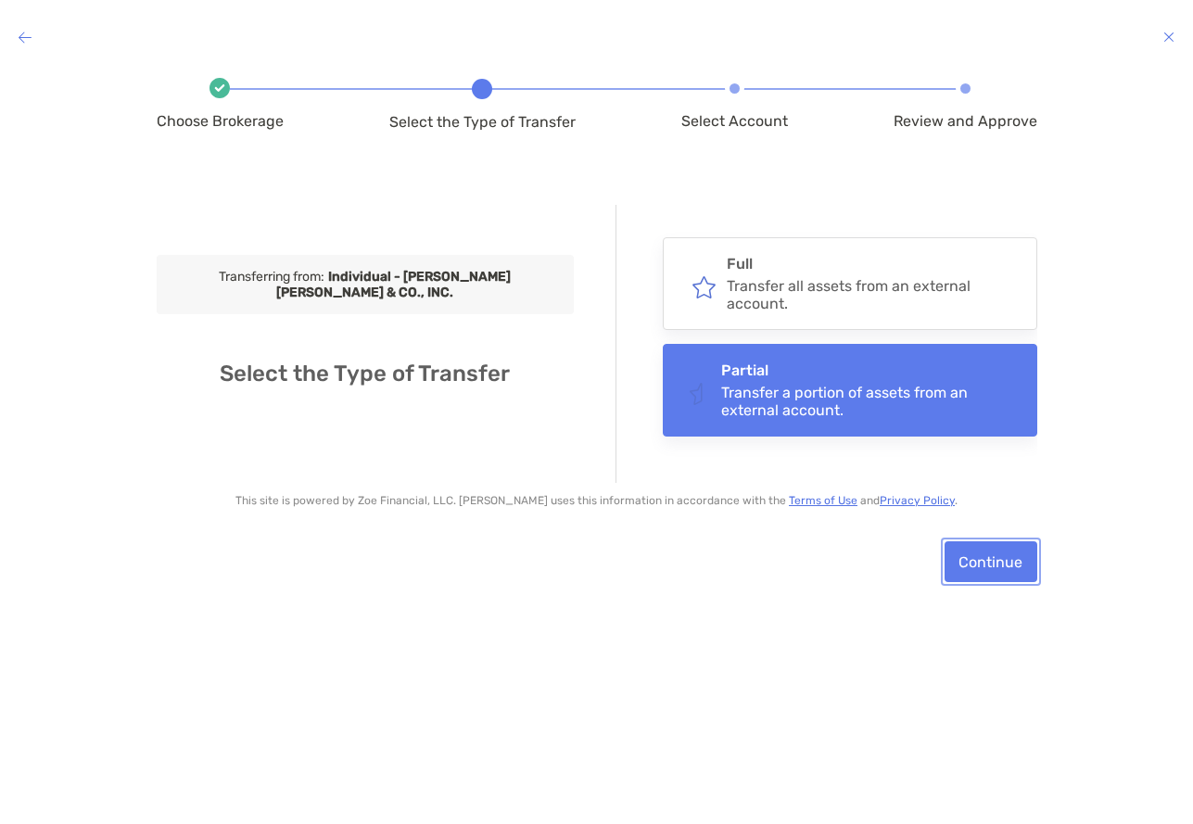
click at [987, 560] on button "Continue" at bounding box center [990, 561] width 93 height 41
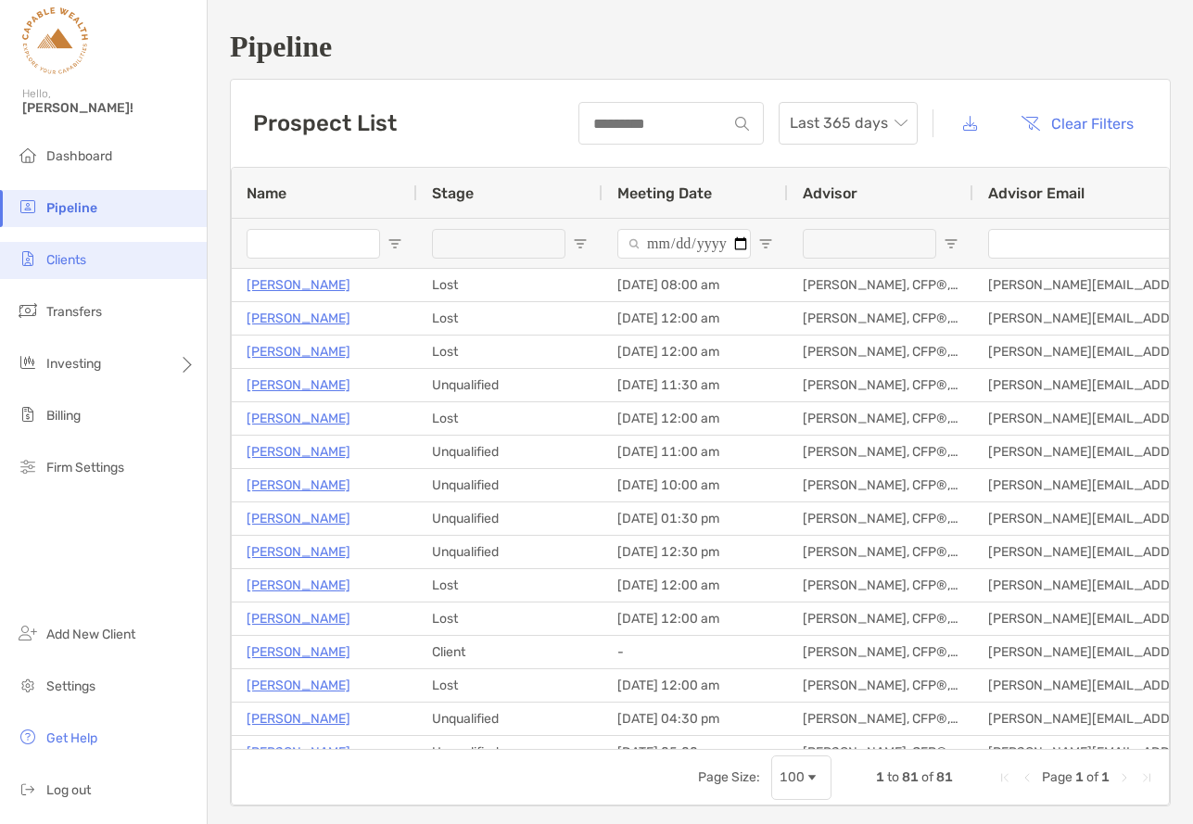
click at [76, 250] on li "Clients" at bounding box center [103, 260] width 207 height 37
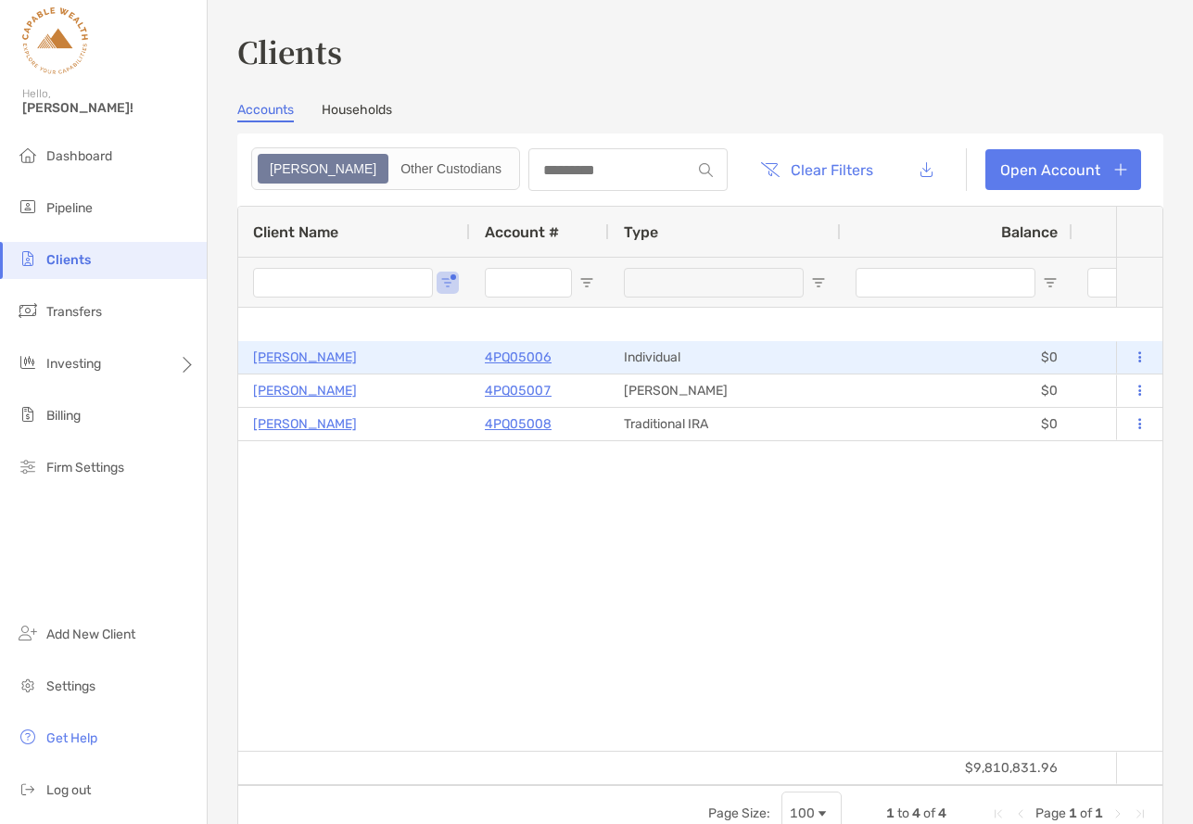
type input "*****"
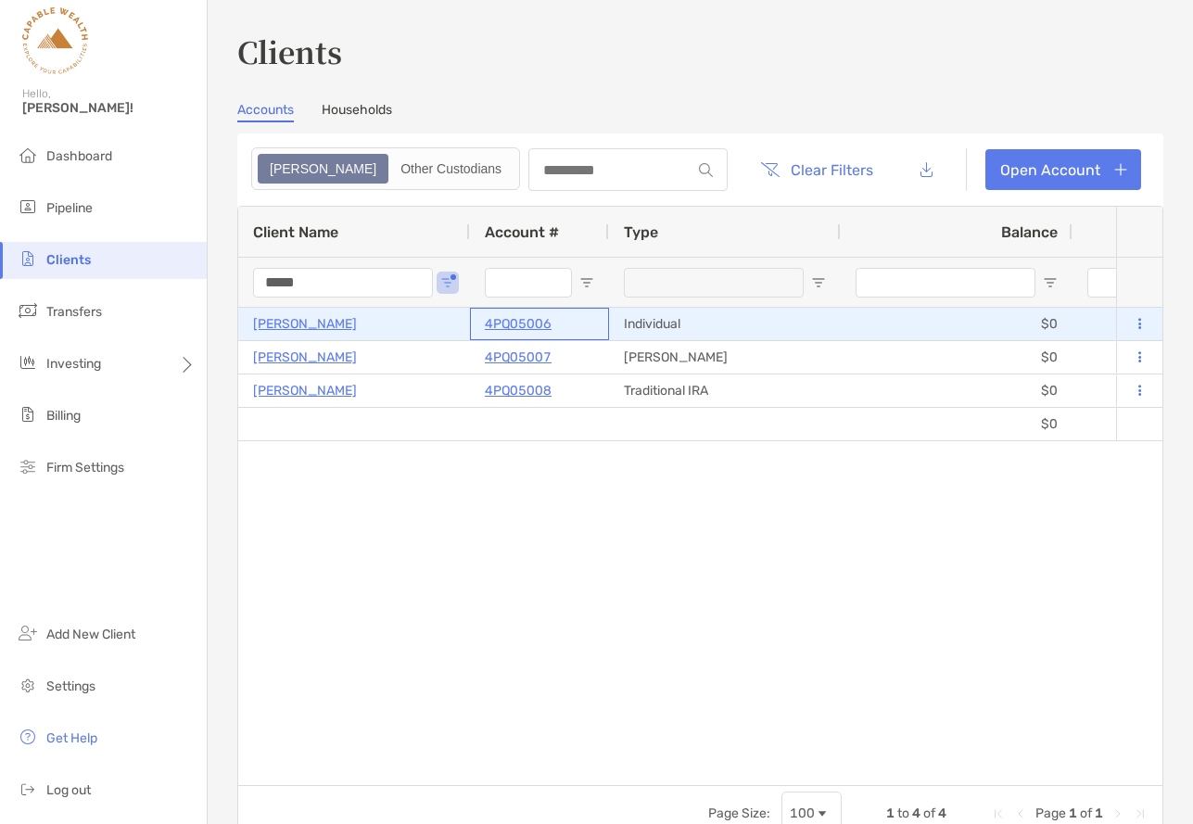
click at [504, 322] on p "4PQ05006" at bounding box center [518, 323] width 67 height 23
